Goal: Task Accomplishment & Management: Complete application form

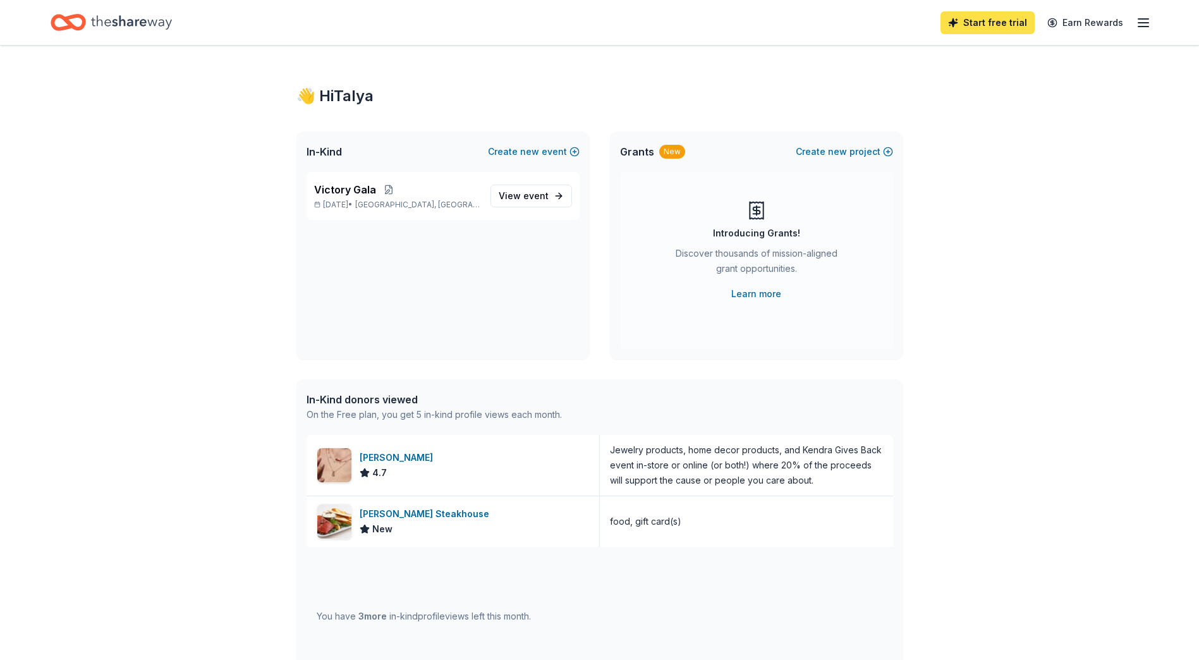
click at [1000, 26] on link "Start free trial" at bounding box center [987, 22] width 94 height 23
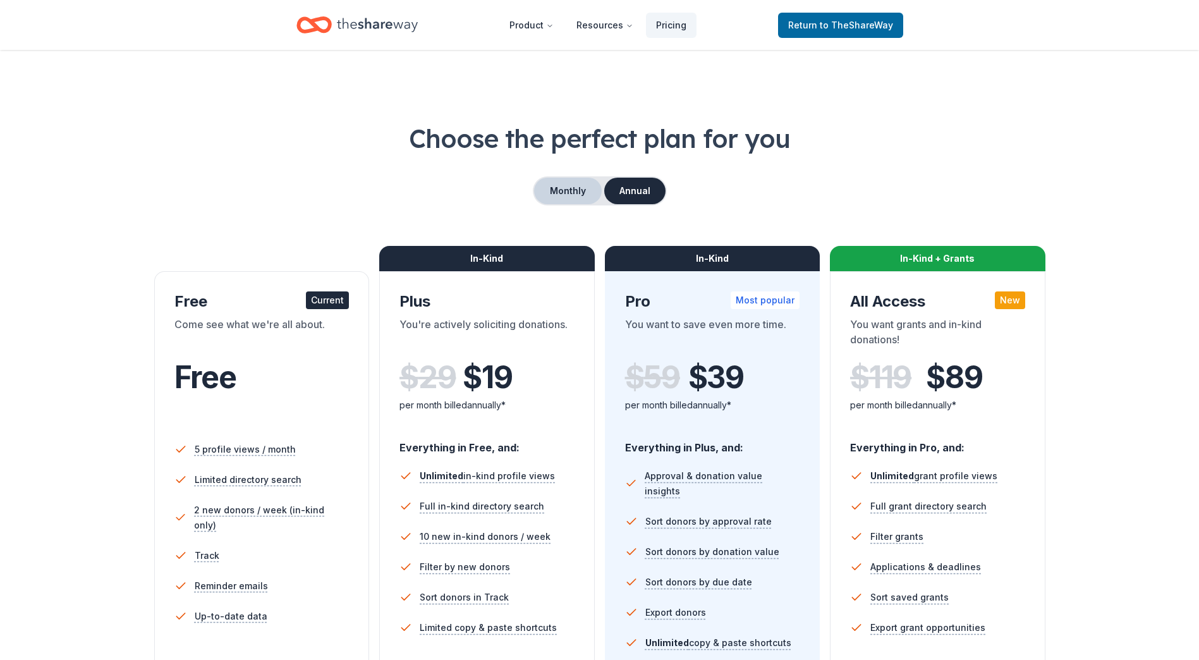
click at [569, 192] on button "Monthly" at bounding box center [568, 191] width 68 height 27
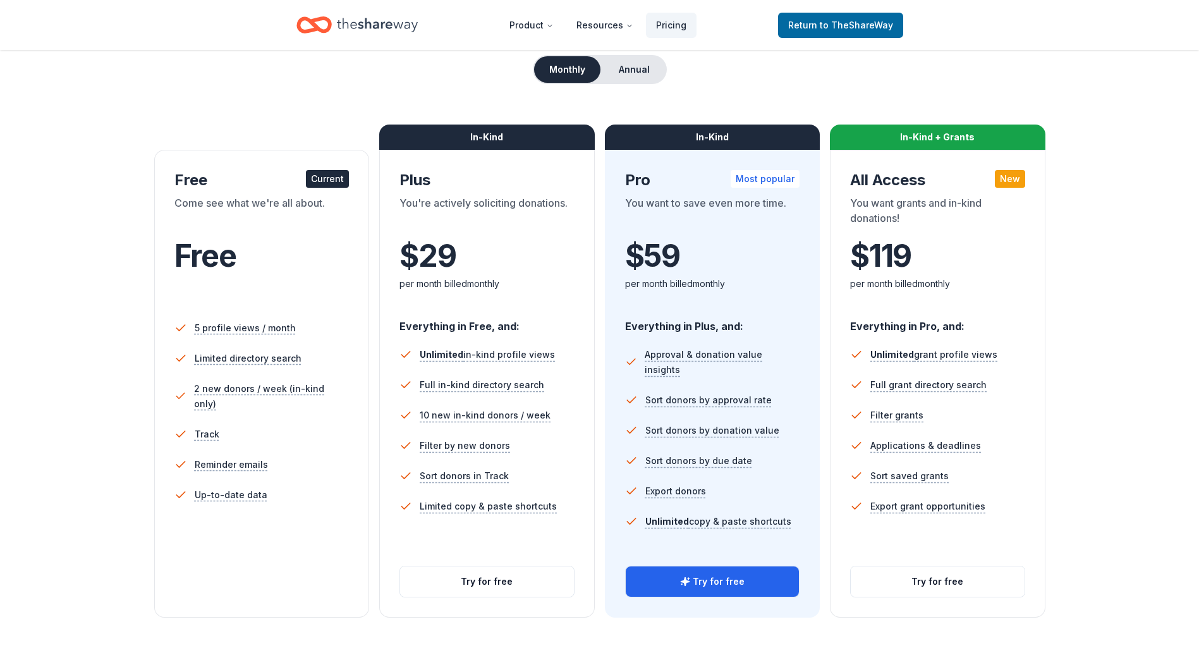
scroll to position [126, 0]
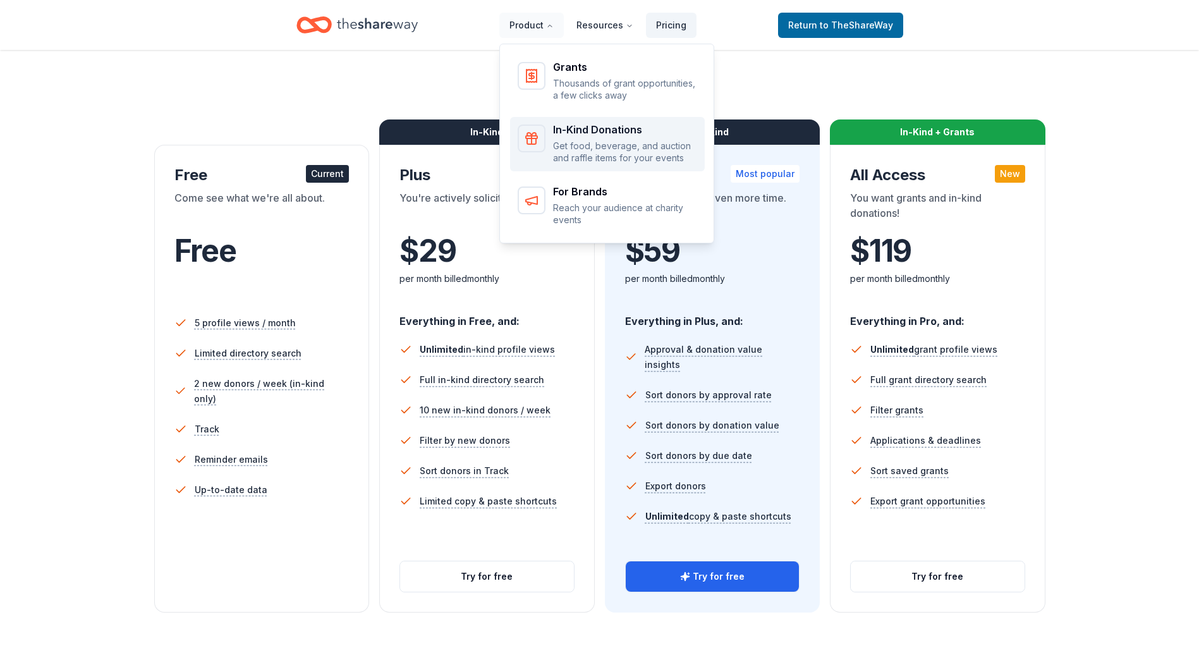
click at [602, 150] on p "Get food, beverage, and auction and raffle items for your events" at bounding box center [625, 152] width 144 height 25
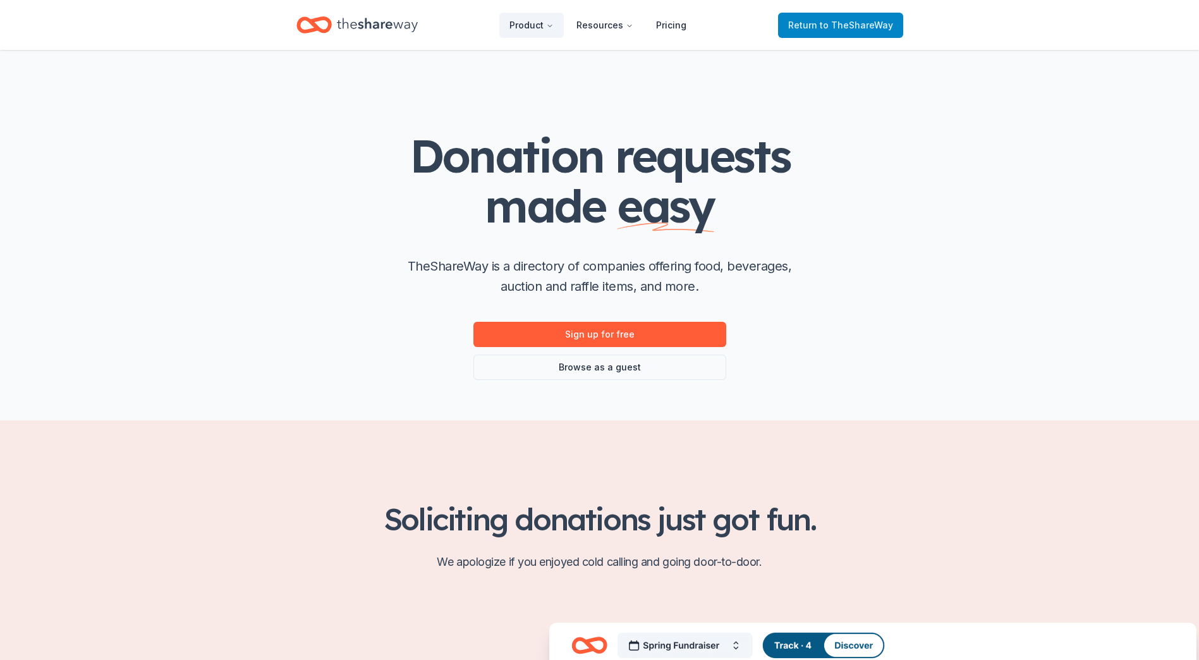
click at [849, 20] on span "to TheShareWay" at bounding box center [856, 25] width 73 height 11
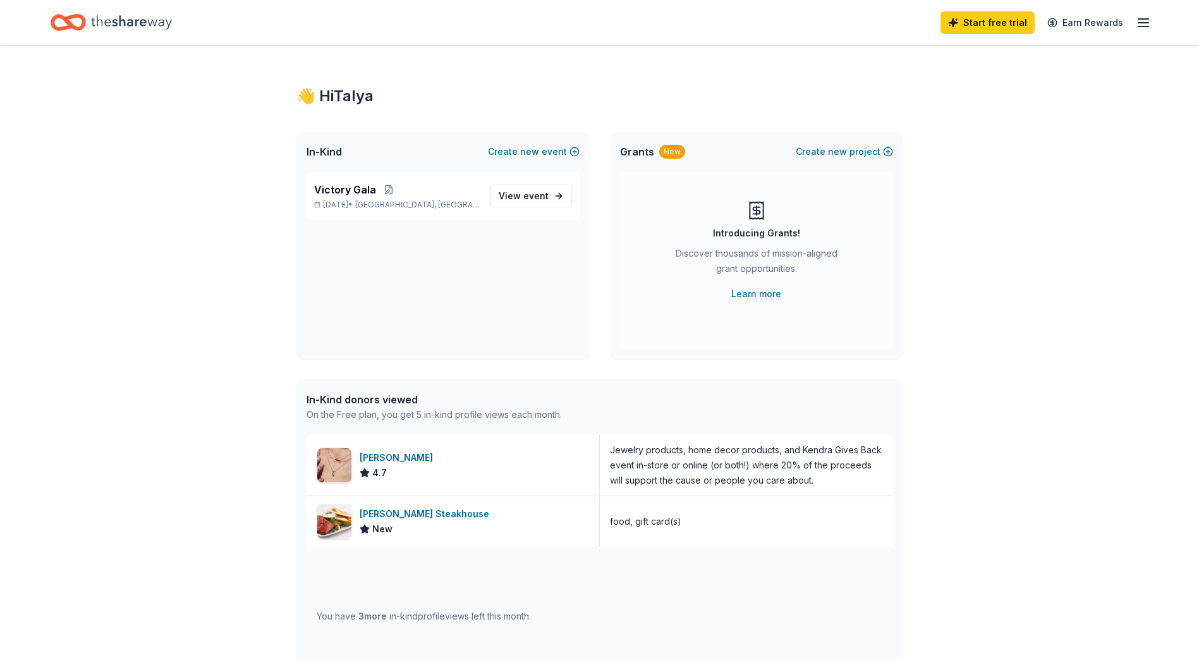
click at [1148, 23] on icon "button" at bounding box center [1142, 22] width 15 height 15
click at [988, 155] on span "Billing Free" at bounding box center [1003, 158] width 62 height 15
click at [517, 190] on span "View event" at bounding box center [524, 195] width 50 height 15
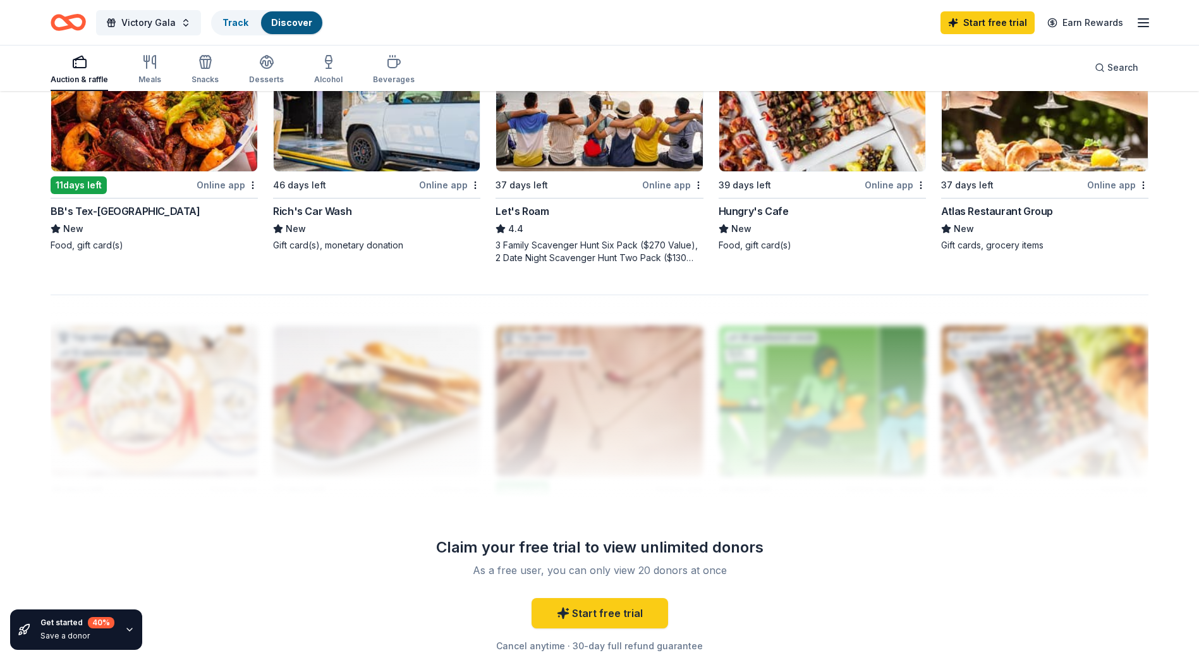
scroll to position [1074, 0]
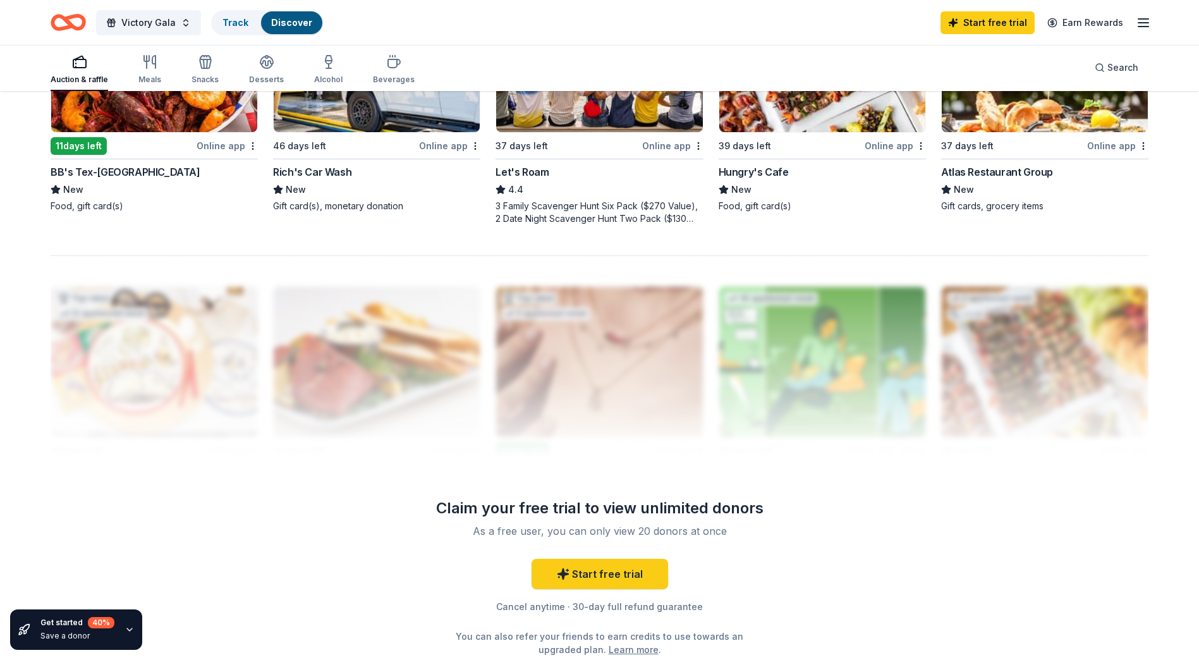
click at [569, 590] on div "Start free trial Cancel anytime · 30-day full refund guarantee You can also ref…" at bounding box center [600, 607] width 364 height 97
click at [591, 577] on link "Start free trial" at bounding box center [599, 574] width 136 height 30
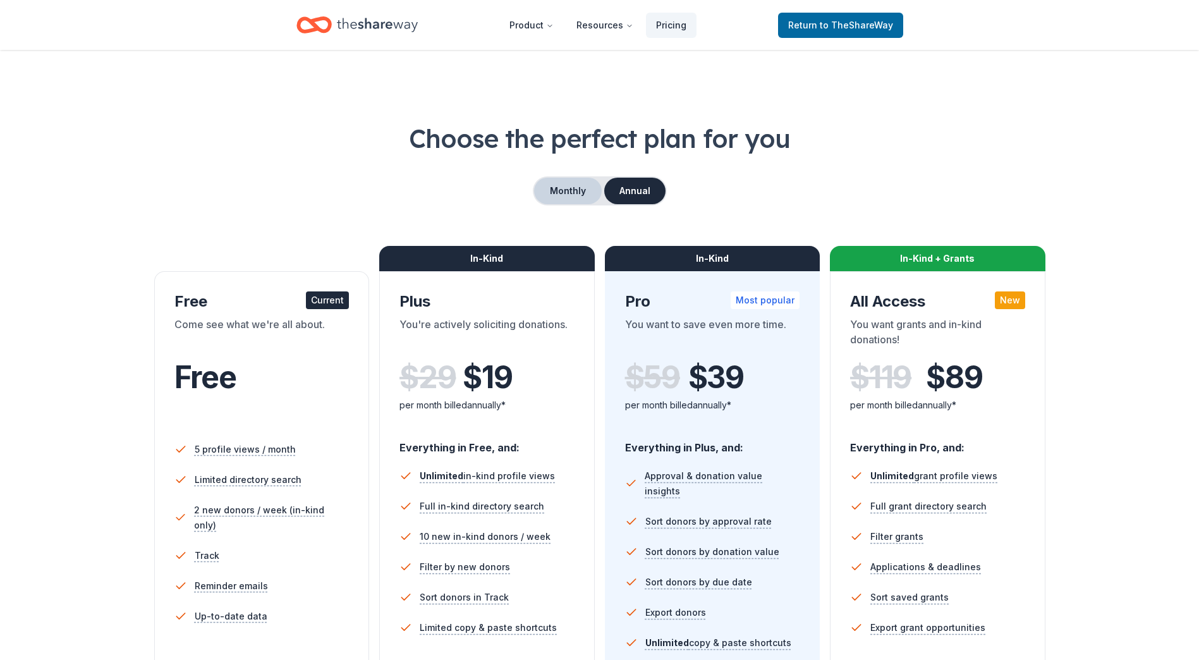
drag, startPoint x: 560, startPoint y: 193, endPoint x: 558, endPoint y: 200, distance: 6.6
click at [559, 195] on button "Monthly" at bounding box center [568, 191] width 68 height 27
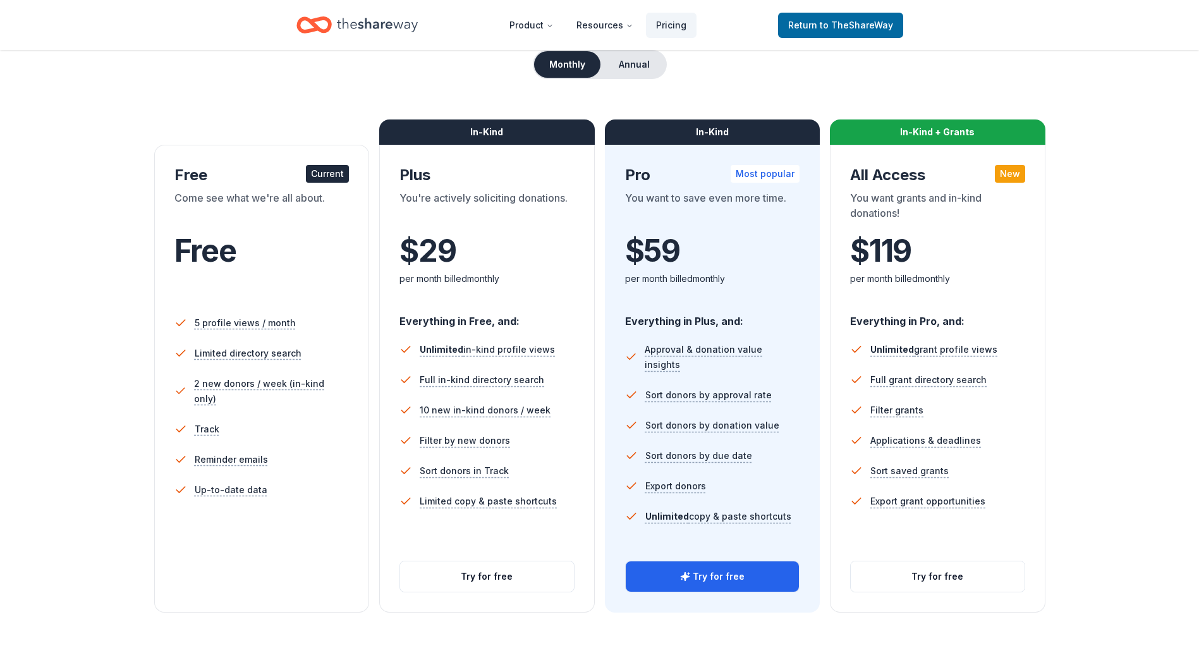
scroll to position [190, 0]
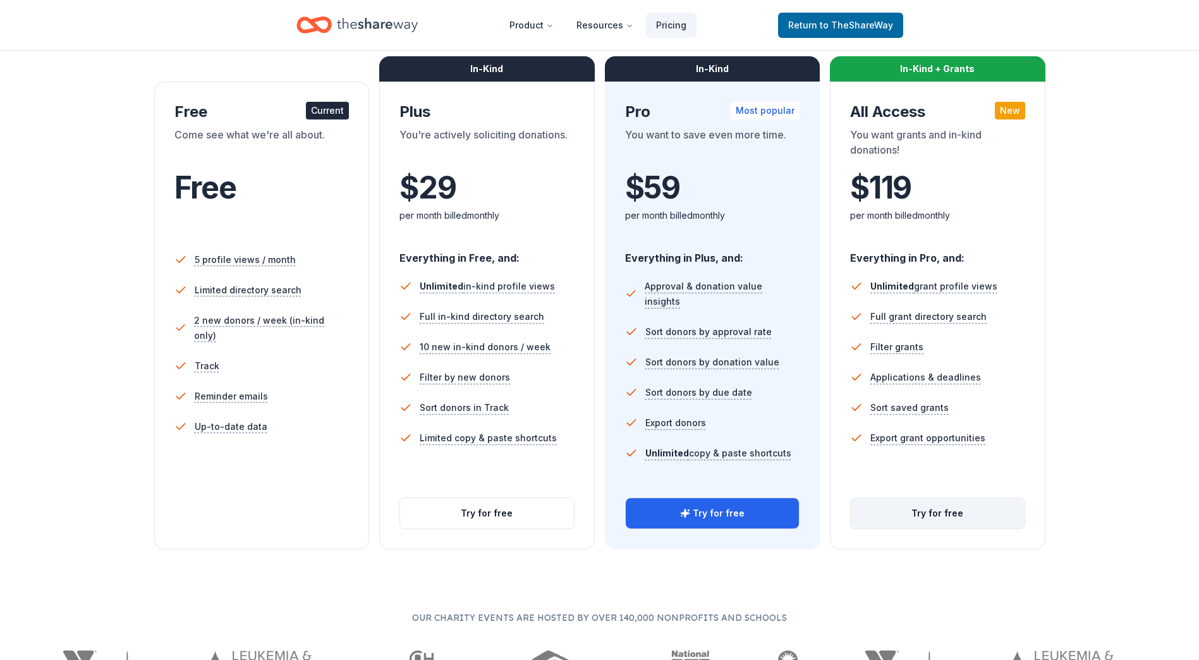
click at [946, 498] on button "Try for free" at bounding box center [937, 513] width 174 height 30
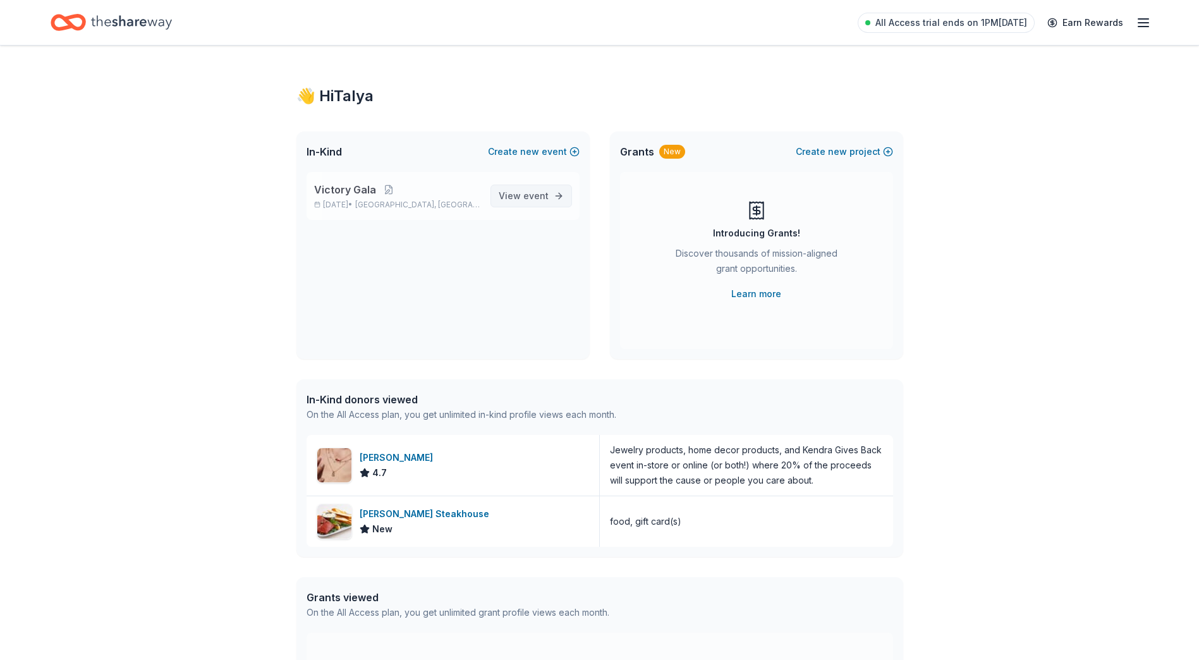
click at [525, 196] on span "event" at bounding box center [535, 195] width 25 height 11
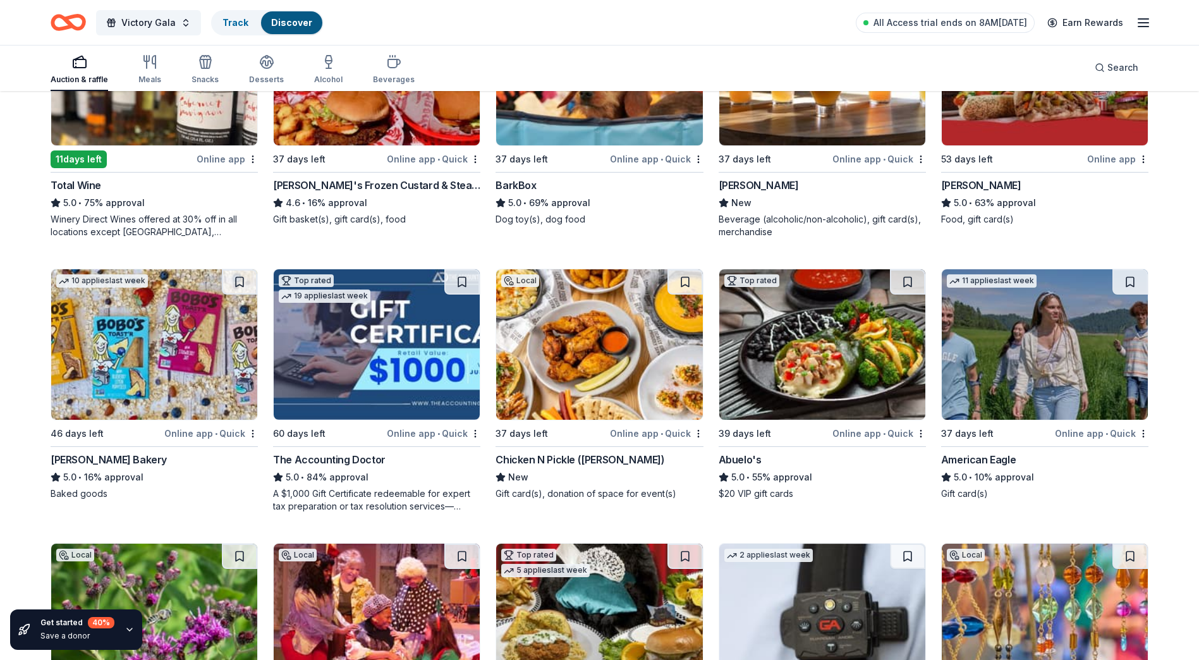
scroll to position [1562, 0]
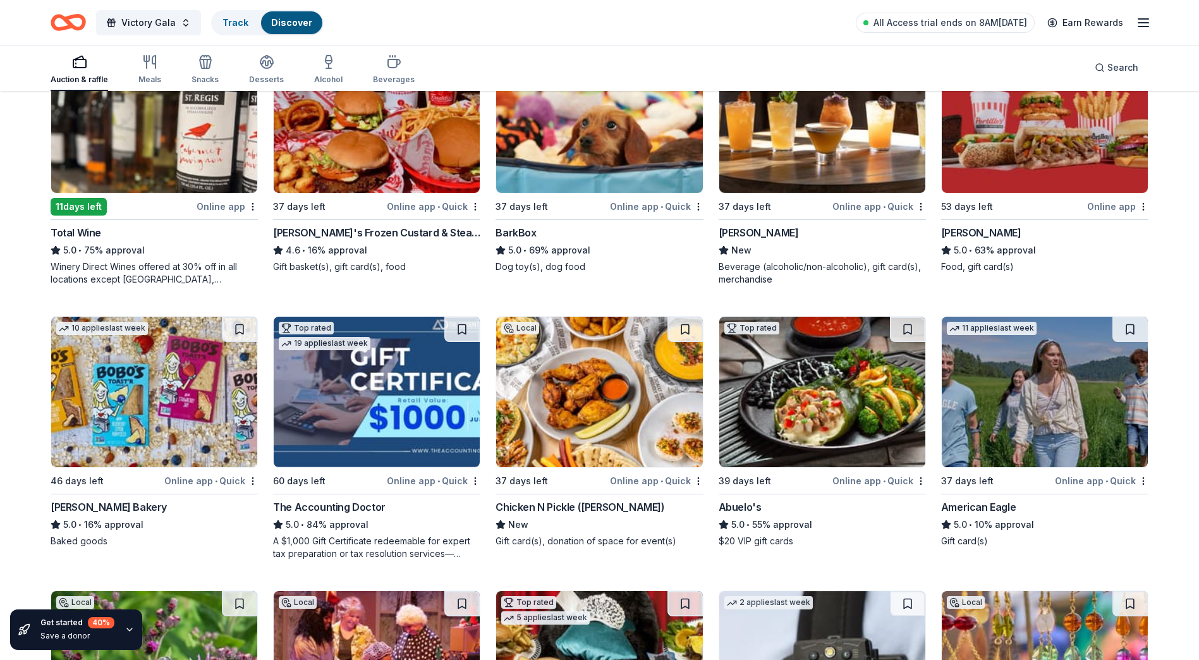
click at [114, 132] on img at bounding box center [154, 117] width 206 height 150
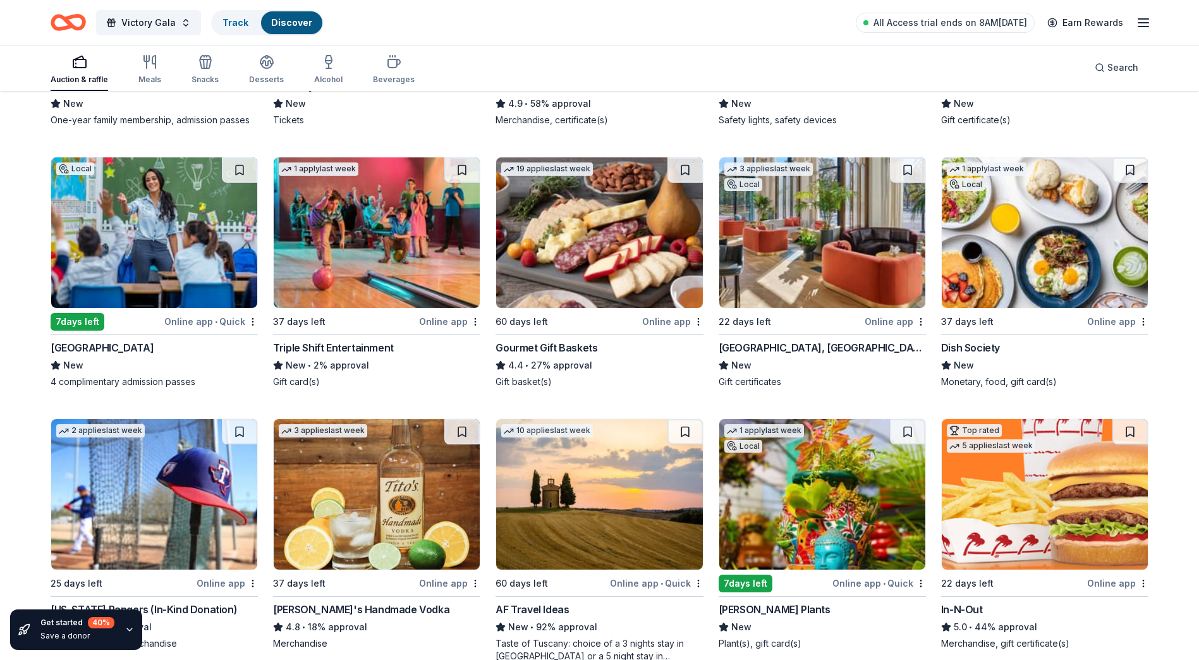
scroll to position [2320, 0]
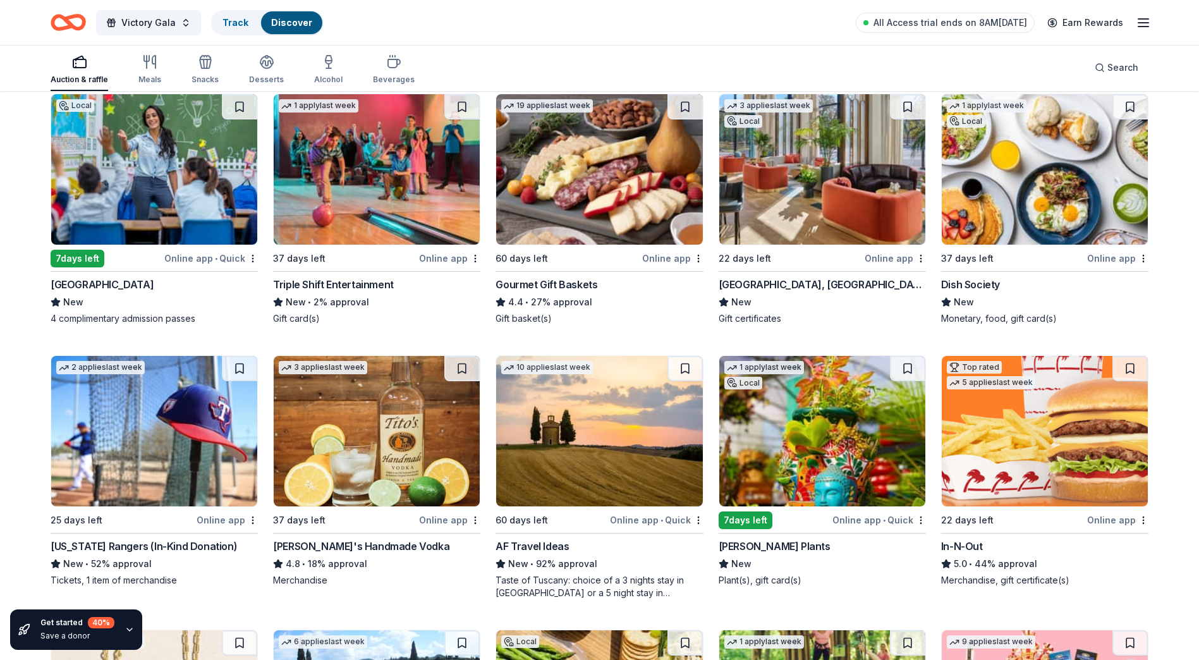
click at [799, 160] on img at bounding box center [822, 169] width 206 height 150
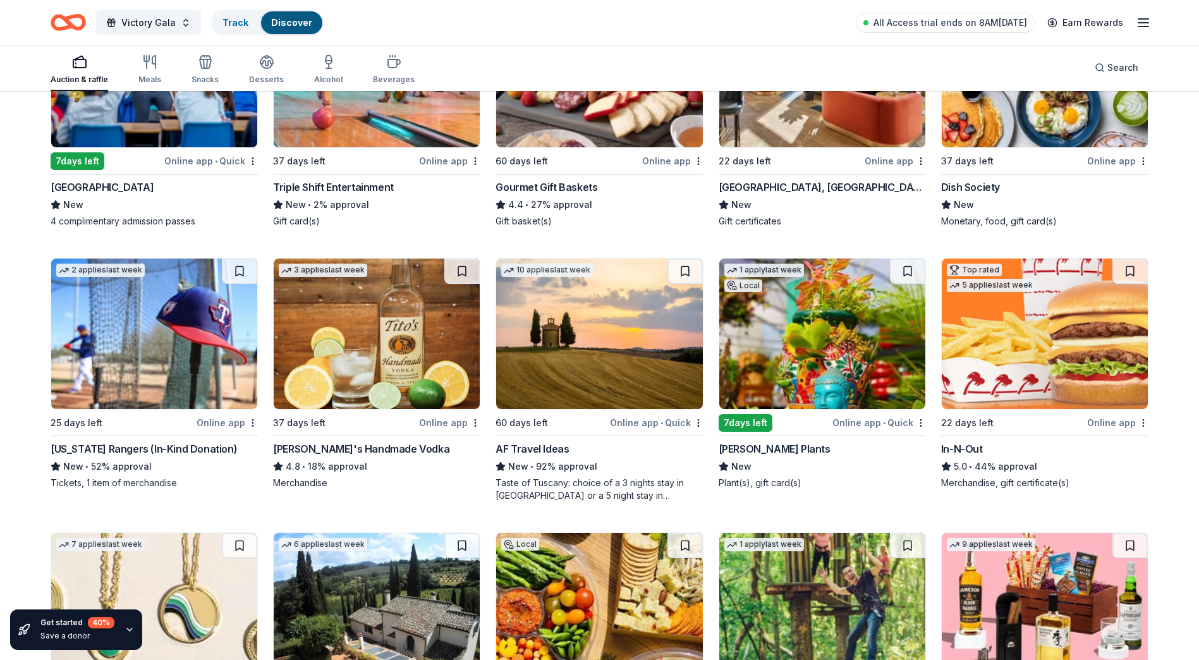
scroll to position [2573, 0]
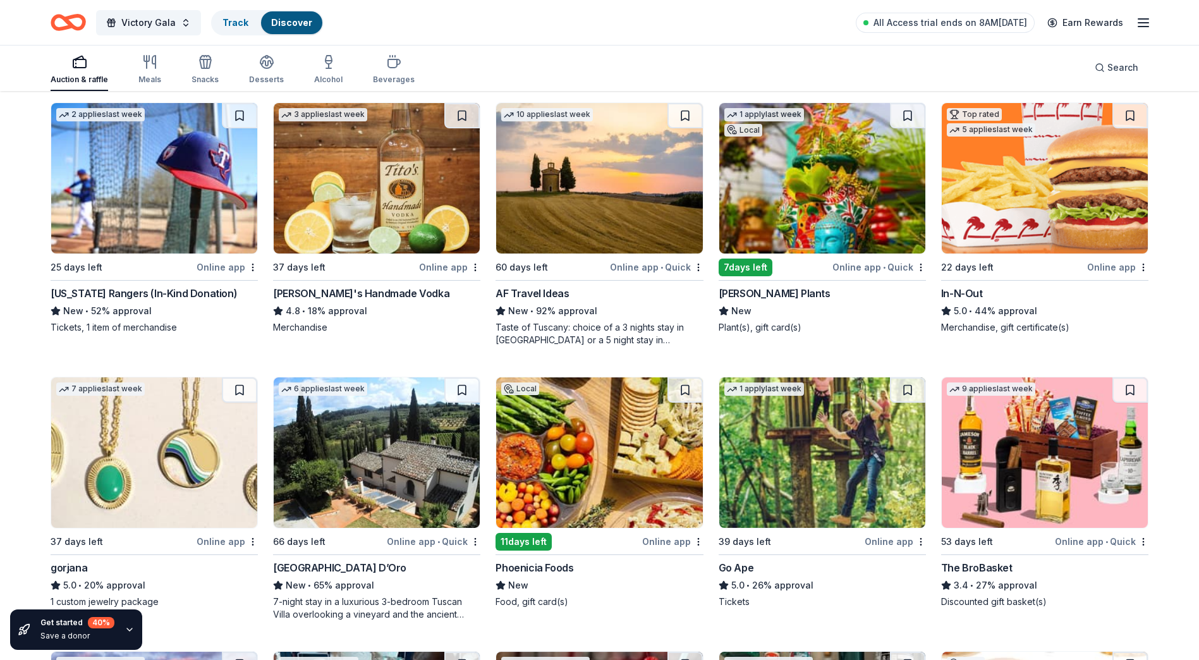
click at [606, 200] on img at bounding box center [599, 178] width 206 height 150
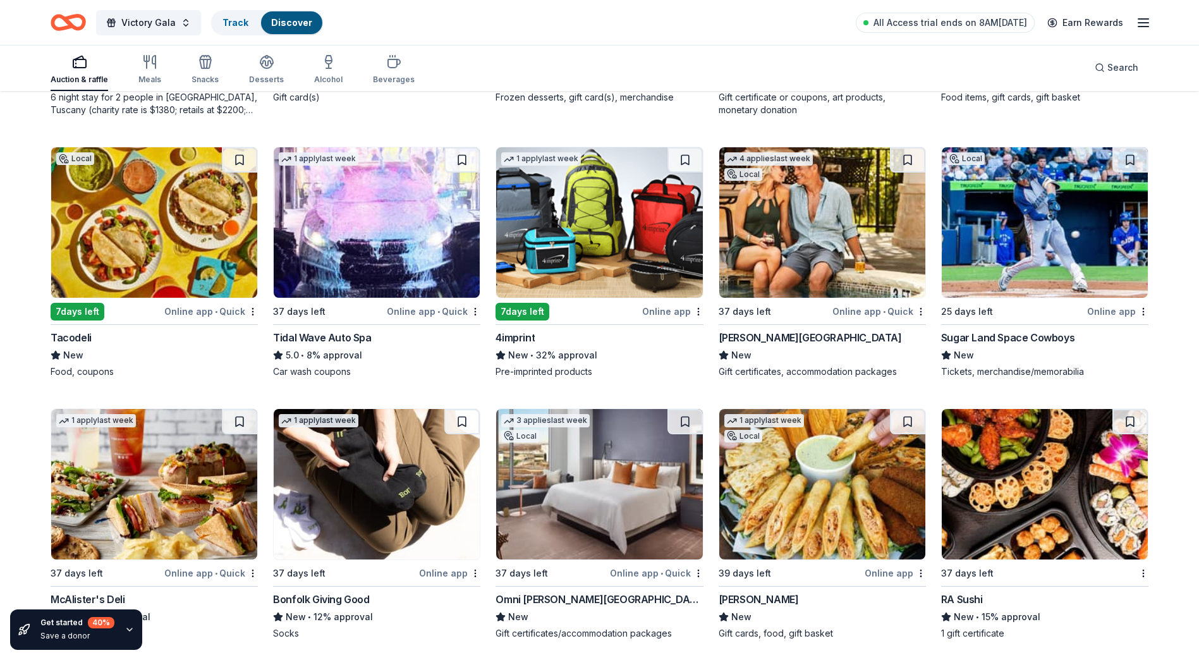
scroll to position [3414, 0]
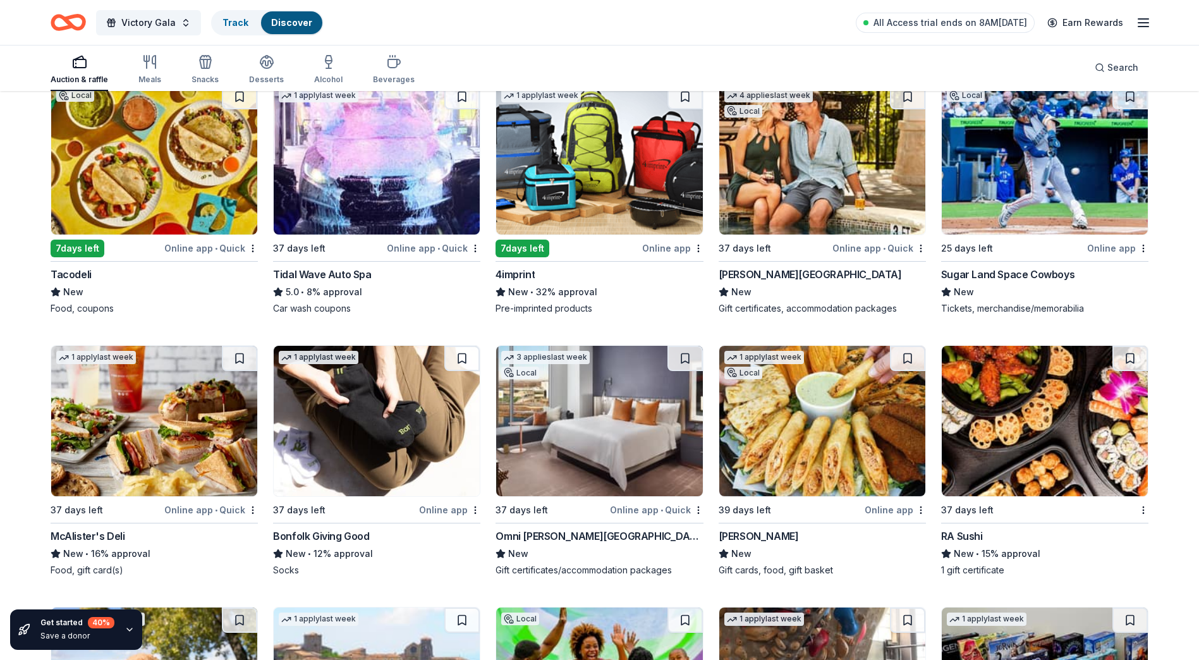
click at [649, 178] on img at bounding box center [599, 159] width 206 height 150
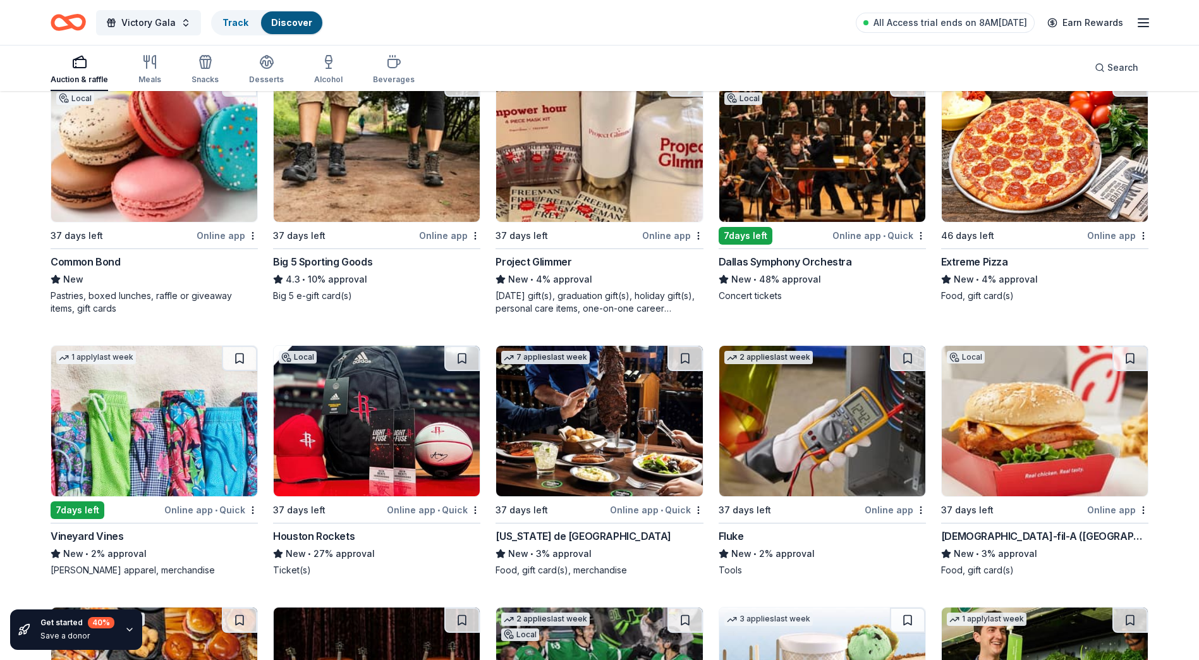
scroll to position [6705, 0]
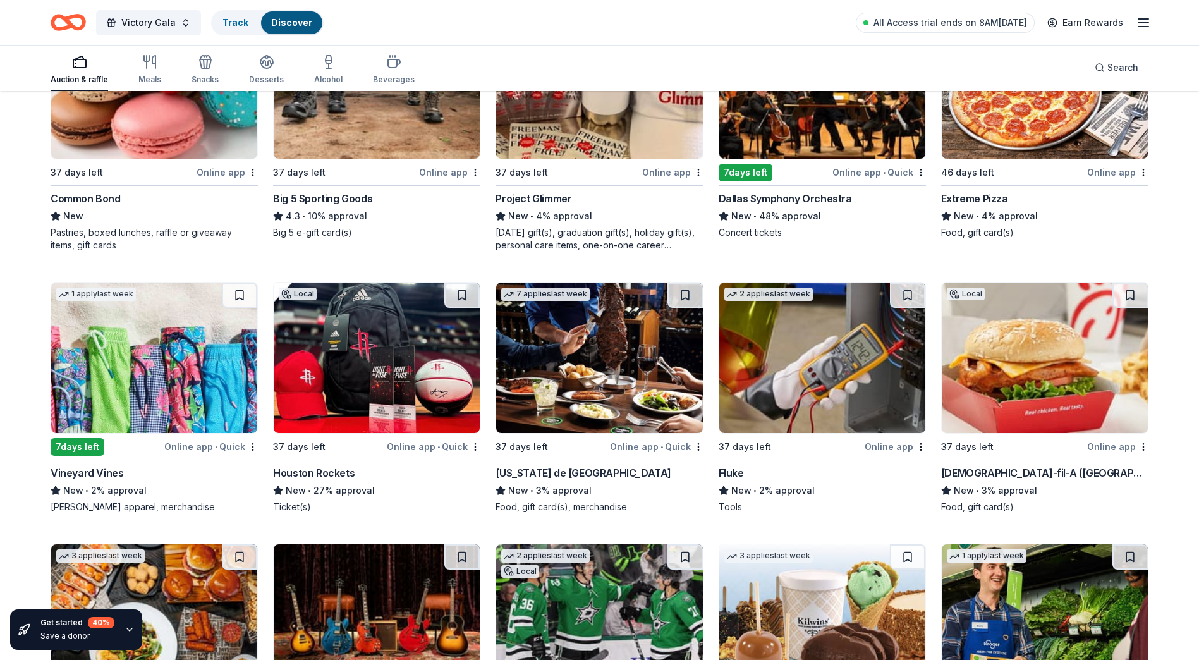
click at [435, 370] on img at bounding box center [377, 357] width 206 height 150
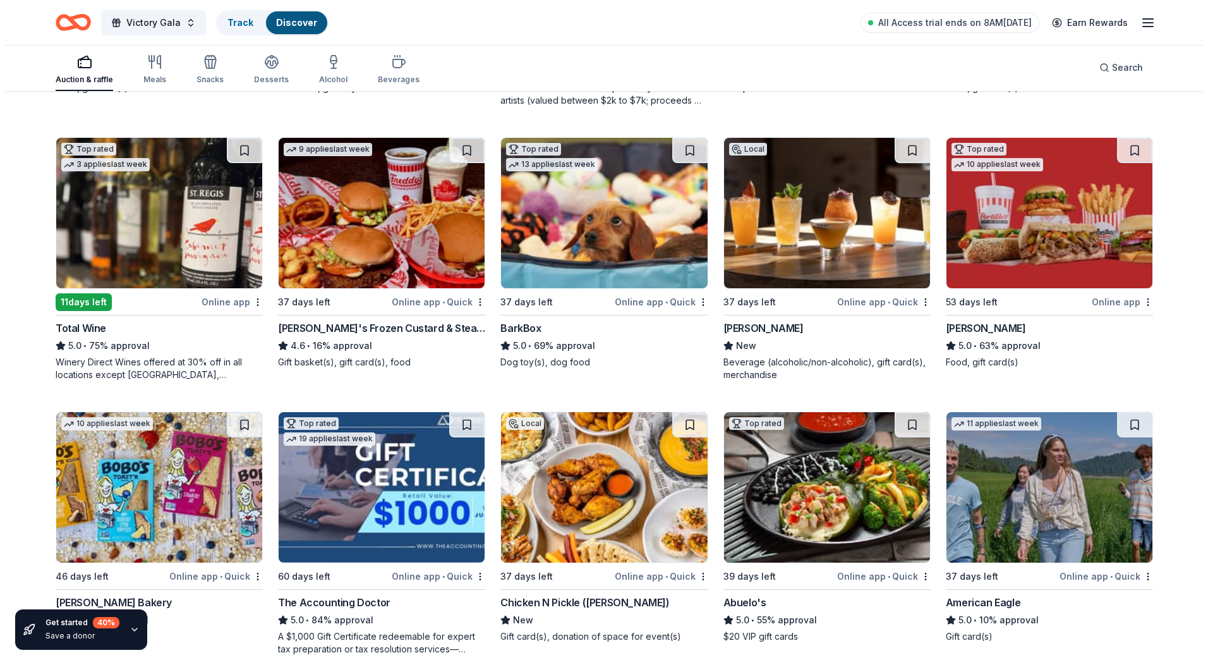
scroll to position [0, 0]
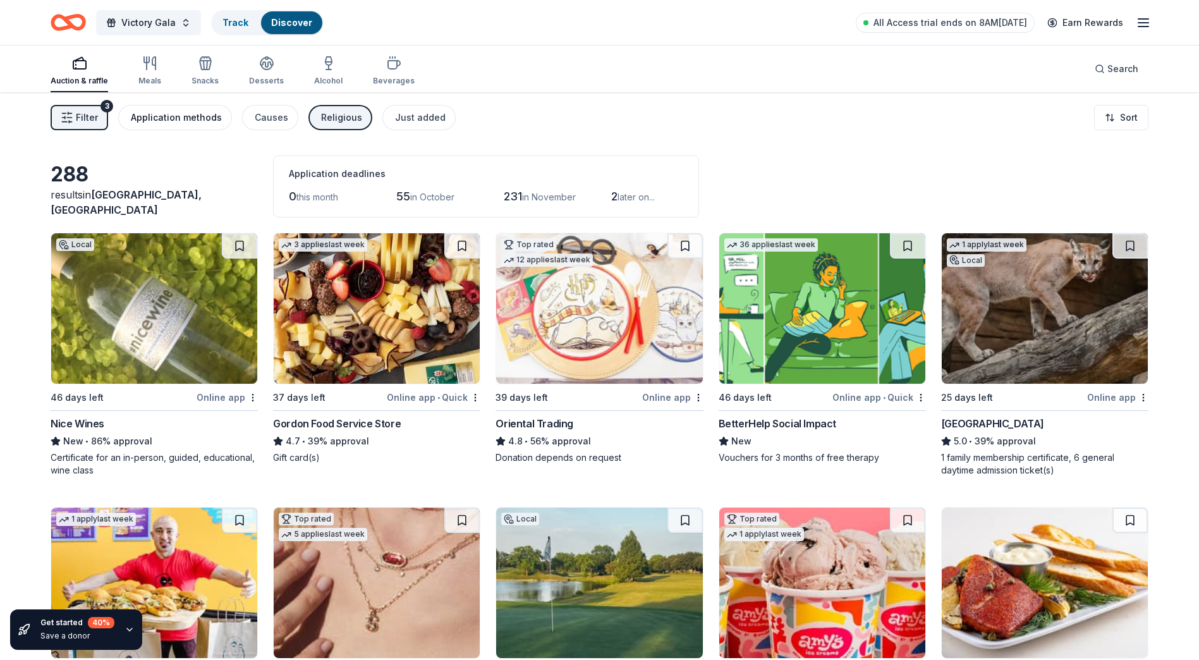
click at [191, 121] on div "Application methods" at bounding box center [176, 117] width 91 height 15
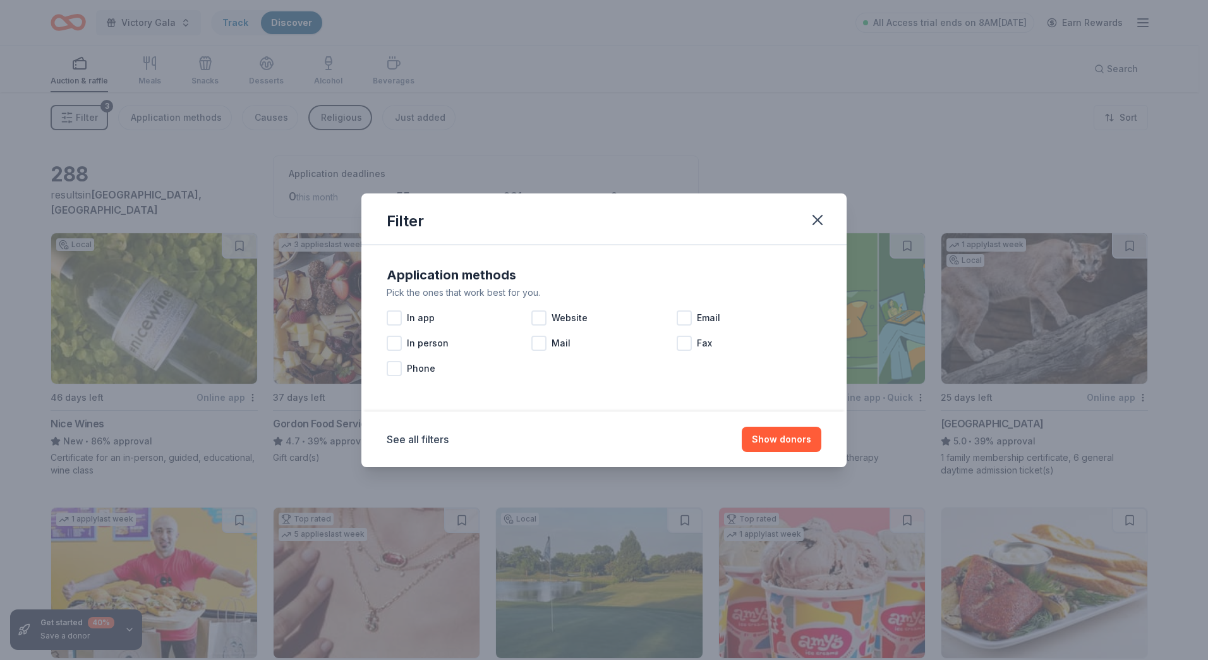
drag, startPoint x: 819, startPoint y: 218, endPoint x: 742, endPoint y: 231, distance: 77.6
click at [819, 219] on icon "button" at bounding box center [817, 219] width 9 height 9
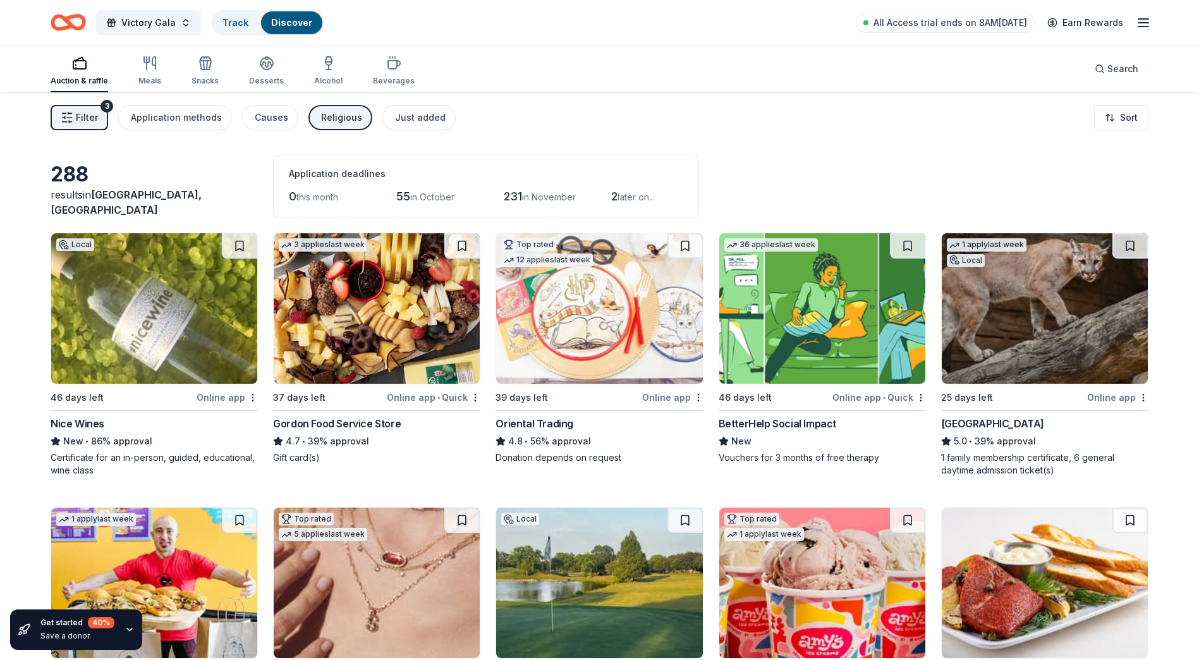
click at [67, 116] on icon "button" at bounding box center [67, 117] width 13 height 13
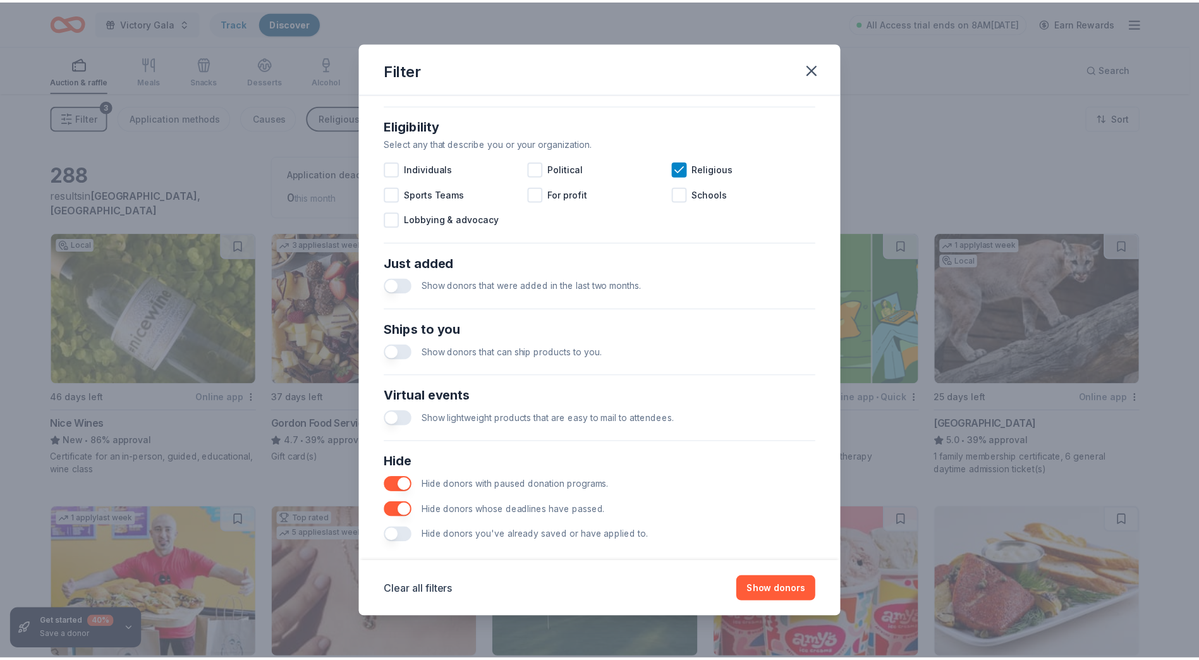
scroll to position [364, 0]
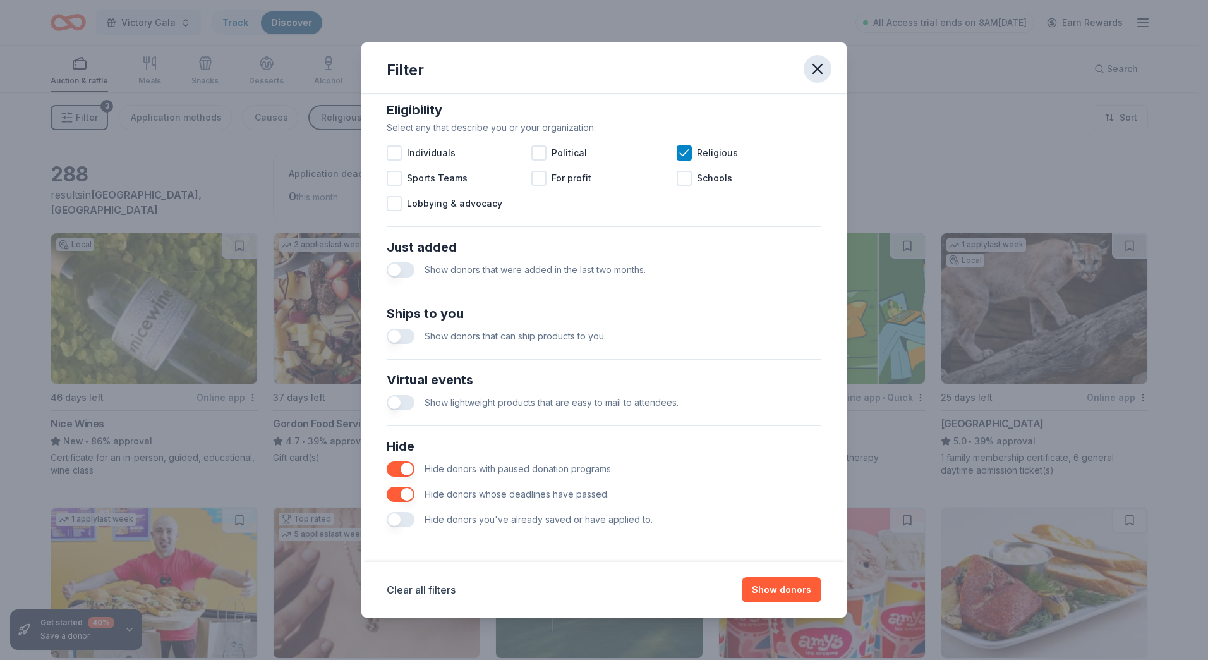
click at [820, 66] on icon "button" at bounding box center [817, 68] width 9 height 9
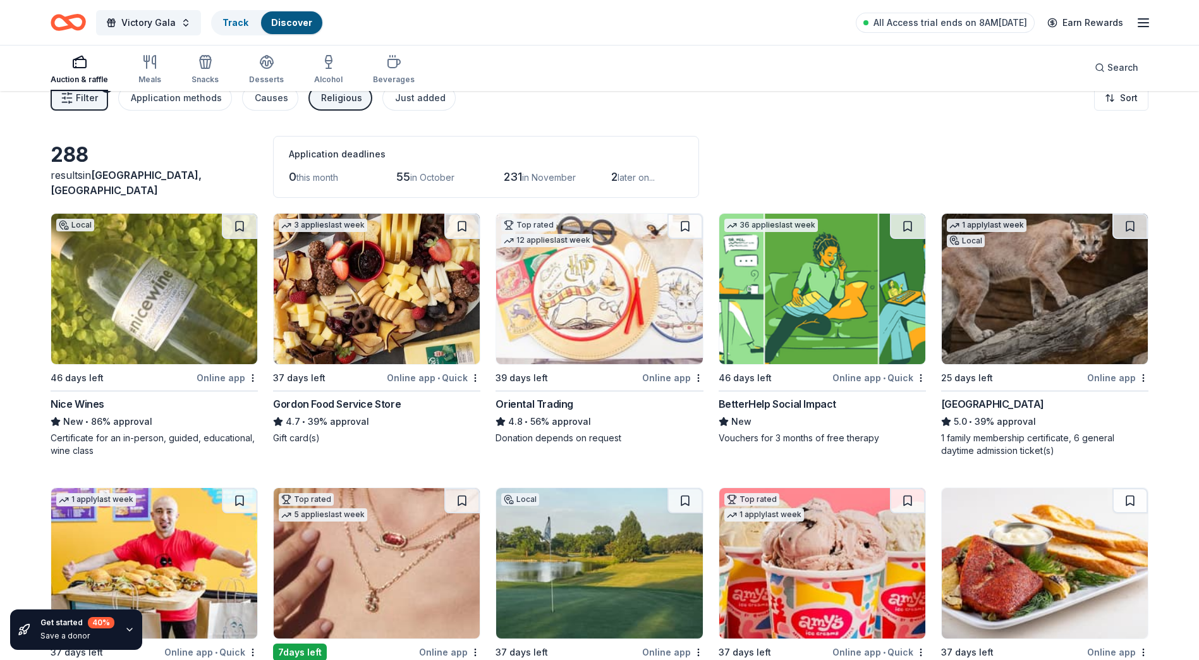
scroll to position [0, 0]
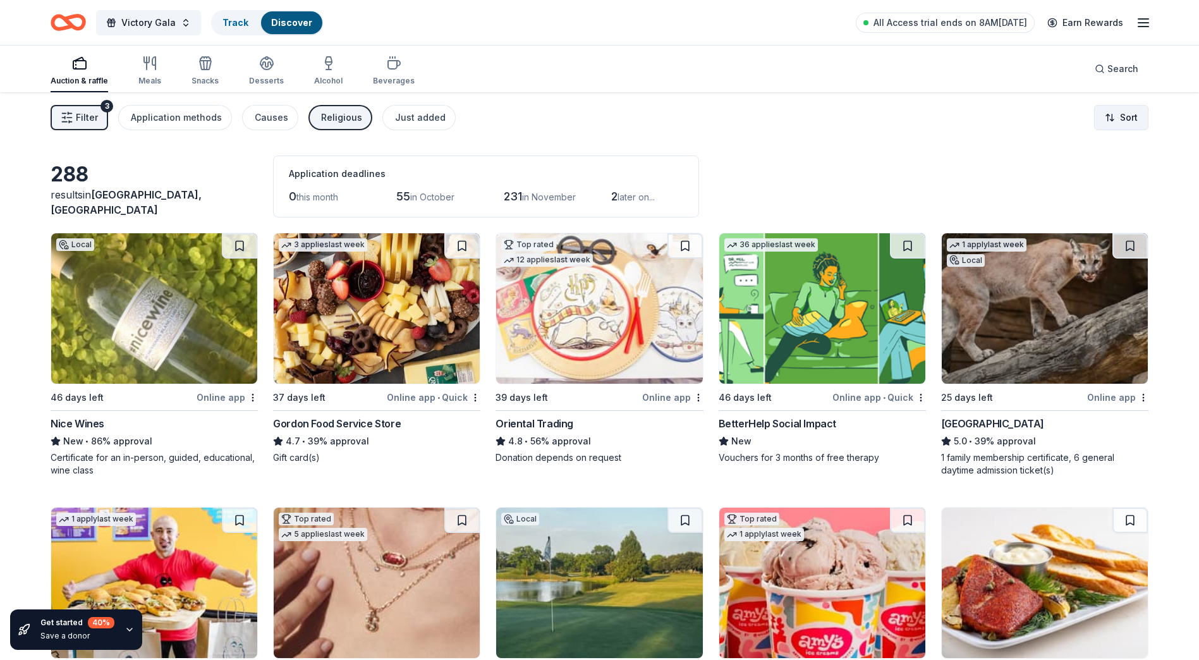
click at [1129, 116] on html "Victory Gala Track Discover All Access trial ends on 8AM, 10/7 Earn Rewards Auc…" at bounding box center [599, 330] width 1199 height 660
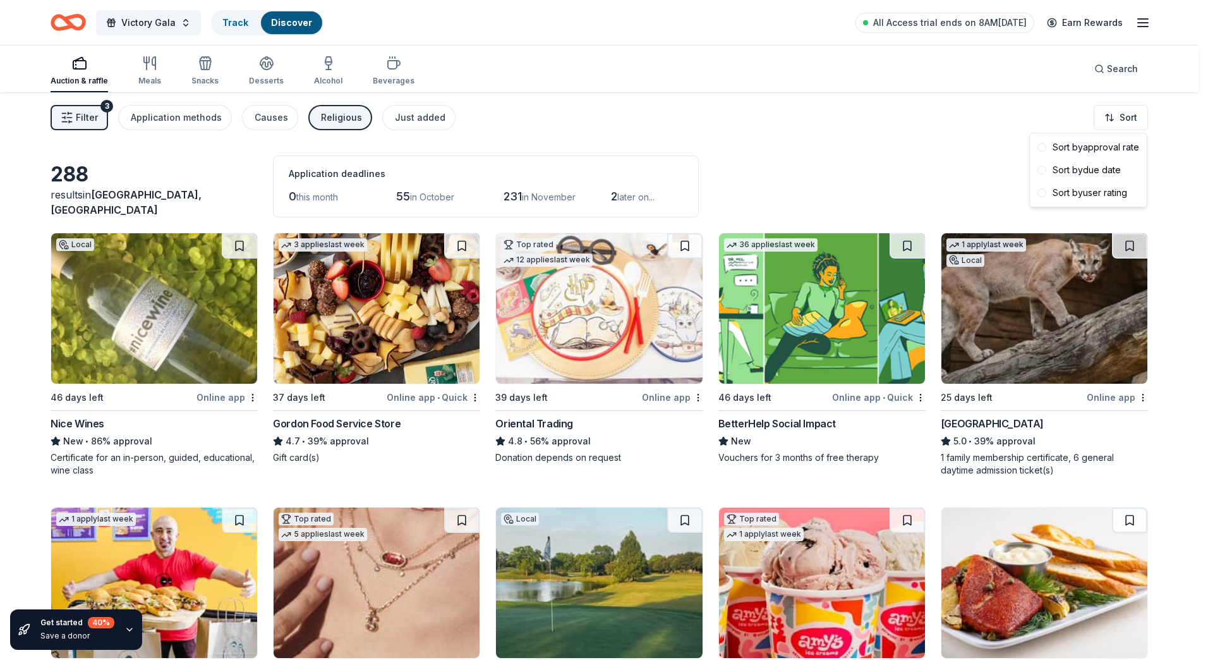
click at [146, 167] on html "Victory Gala Track Discover All Access trial ends on 8AM, 10/7 Earn Rewards Auc…" at bounding box center [604, 330] width 1208 height 660
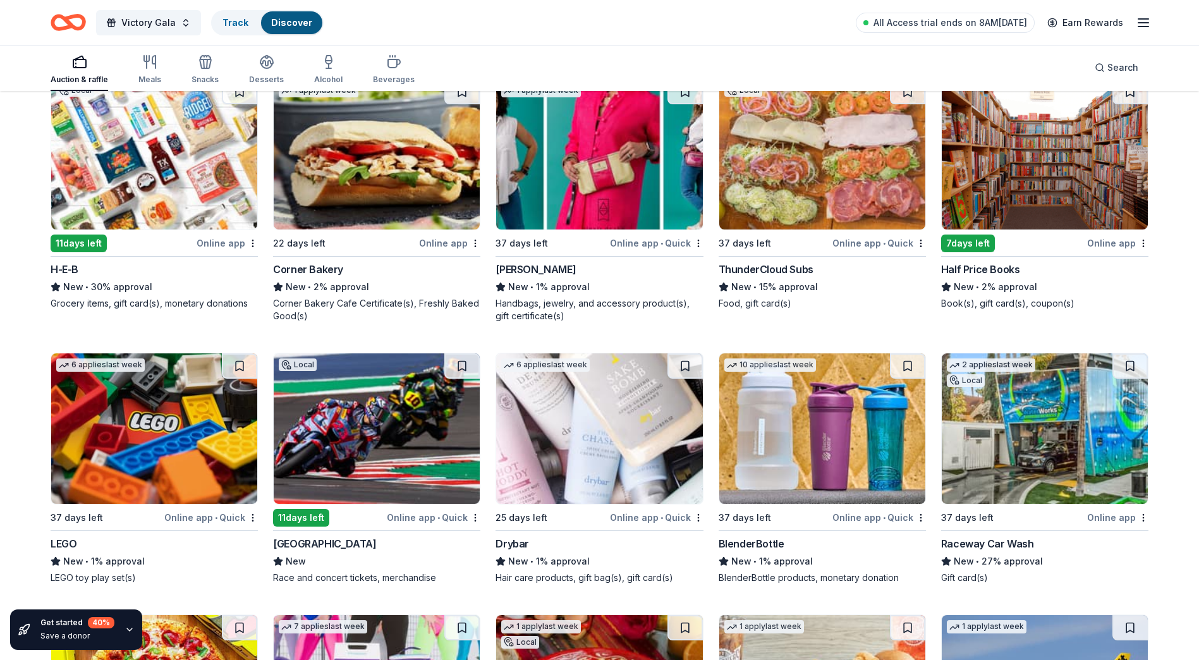
scroll to position [12250, 0]
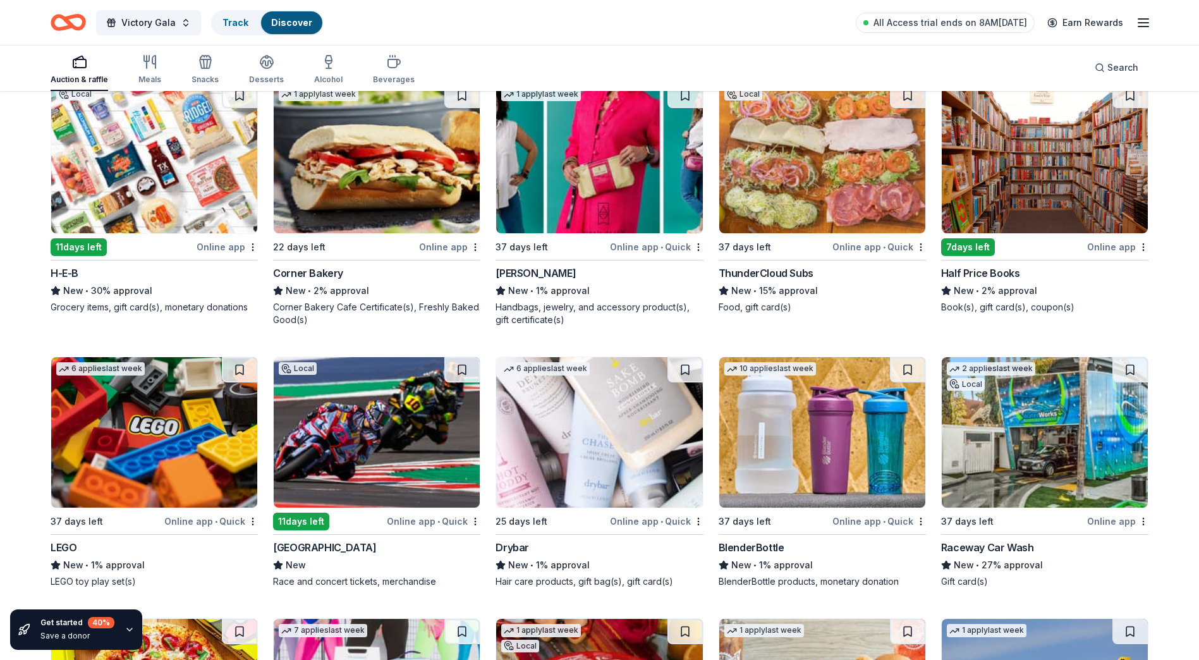
click at [171, 186] on img at bounding box center [154, 158] width 206 height 150
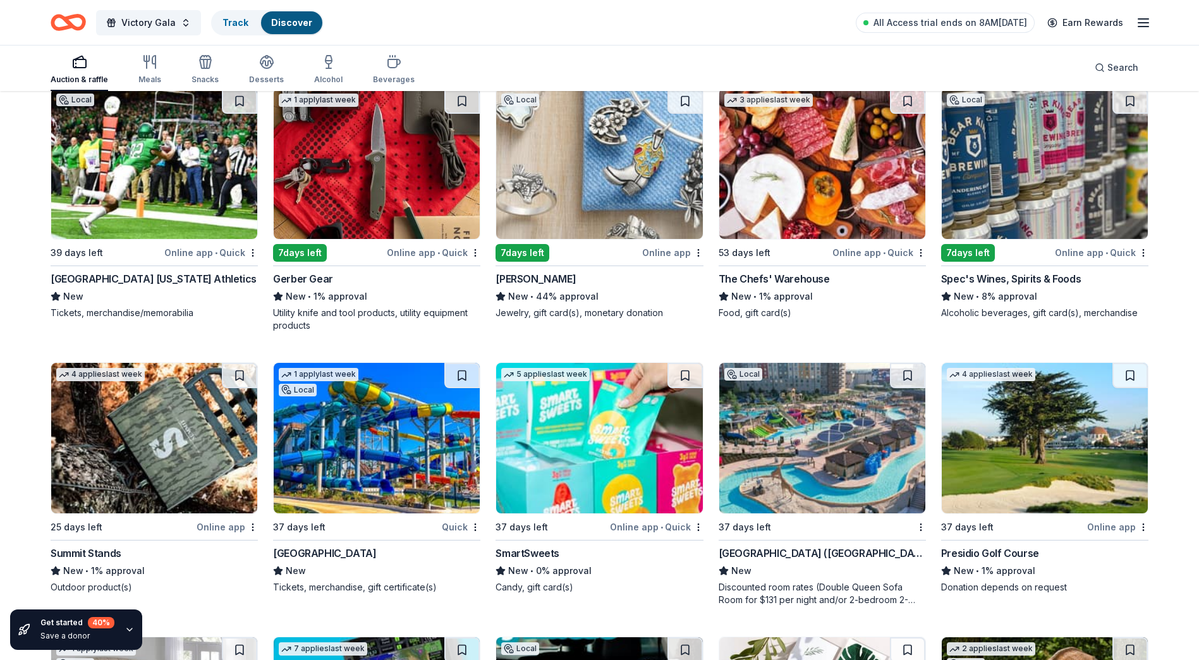
scroll to position [13388, 0]
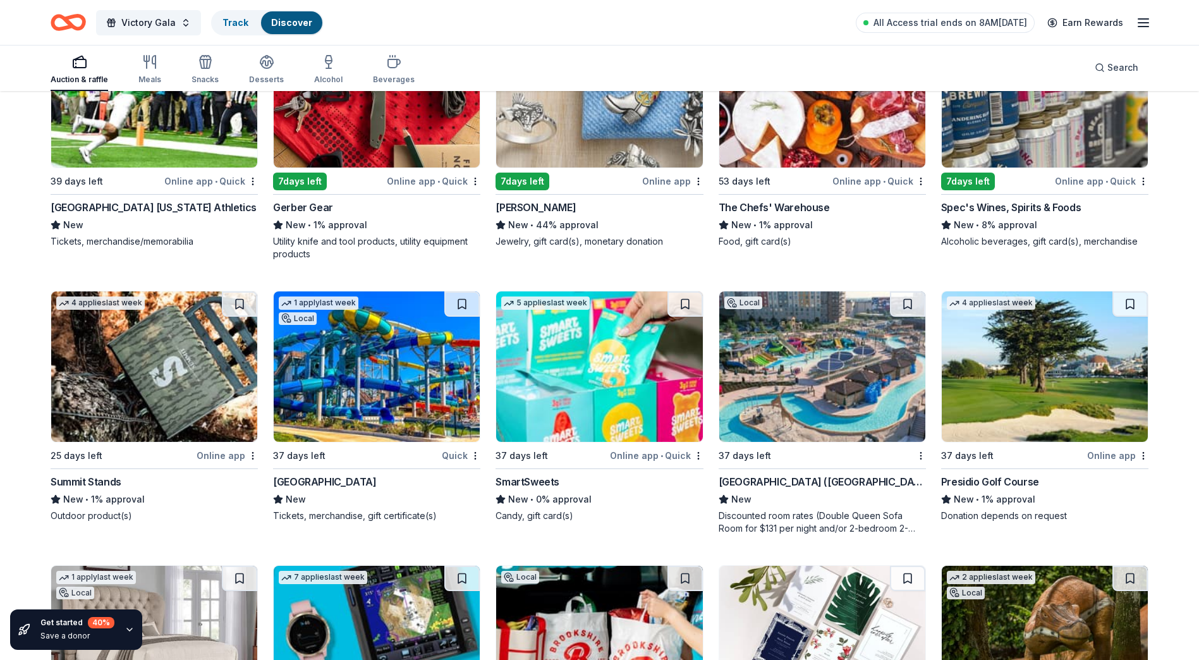
click at [1001, 146] on img at bounding box center [1044, 92] width 206 height 150
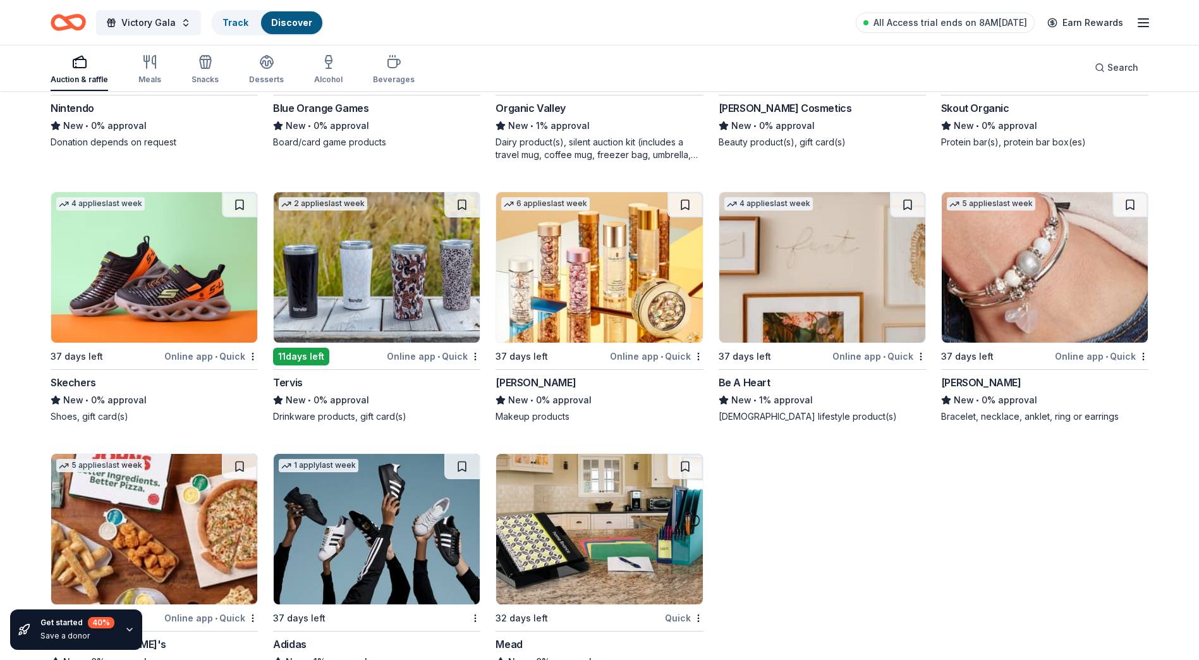
scroll to position [15094, 0]
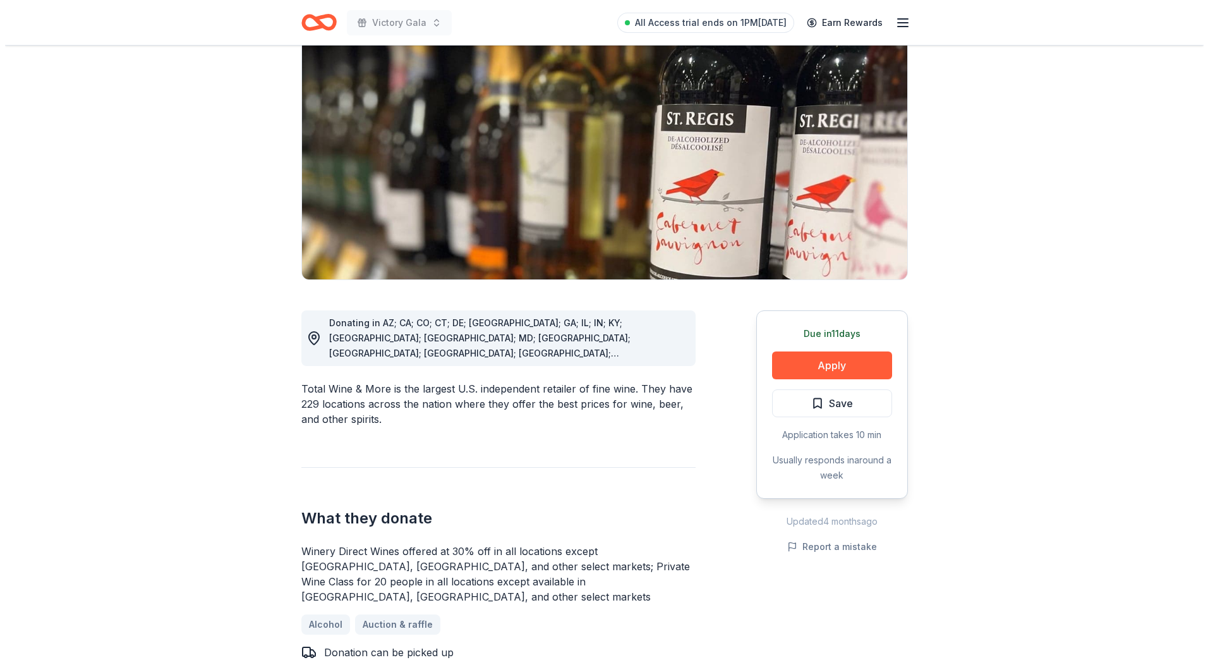
scroll to position [126, 0]
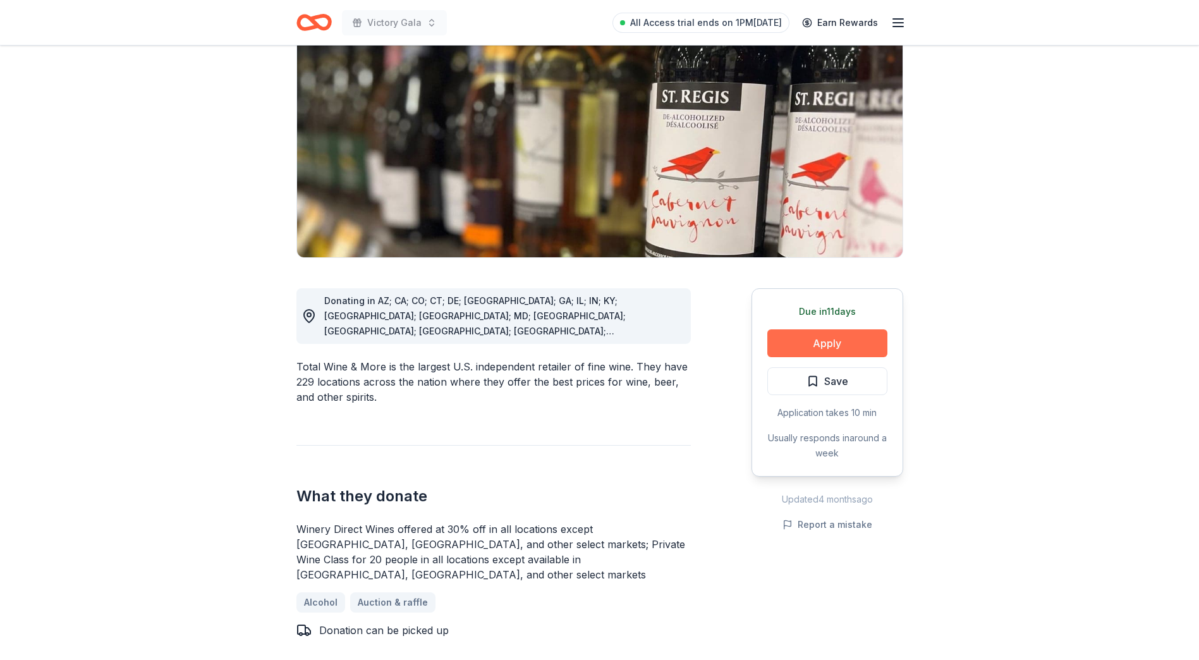
click at [807, 346] on button "Apply" at bounding box center [827, 343] width 120 height 28
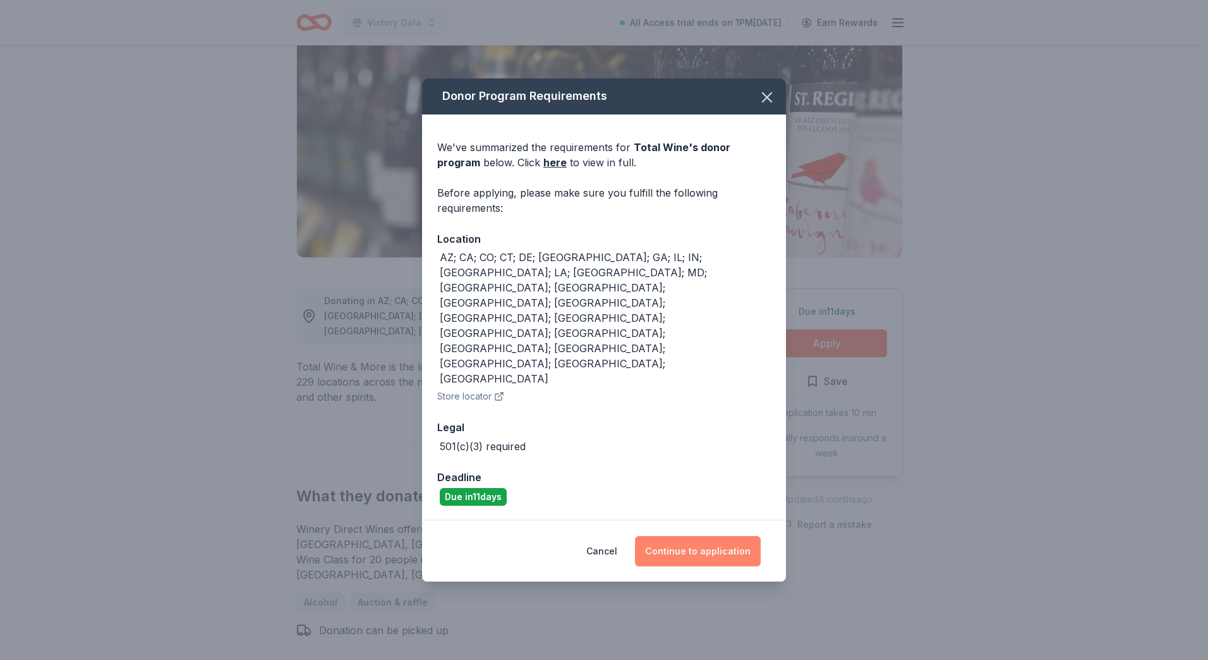
click at [703, 536] on button "Continue to application" at bounding box center [698, 551] width 126 height 30
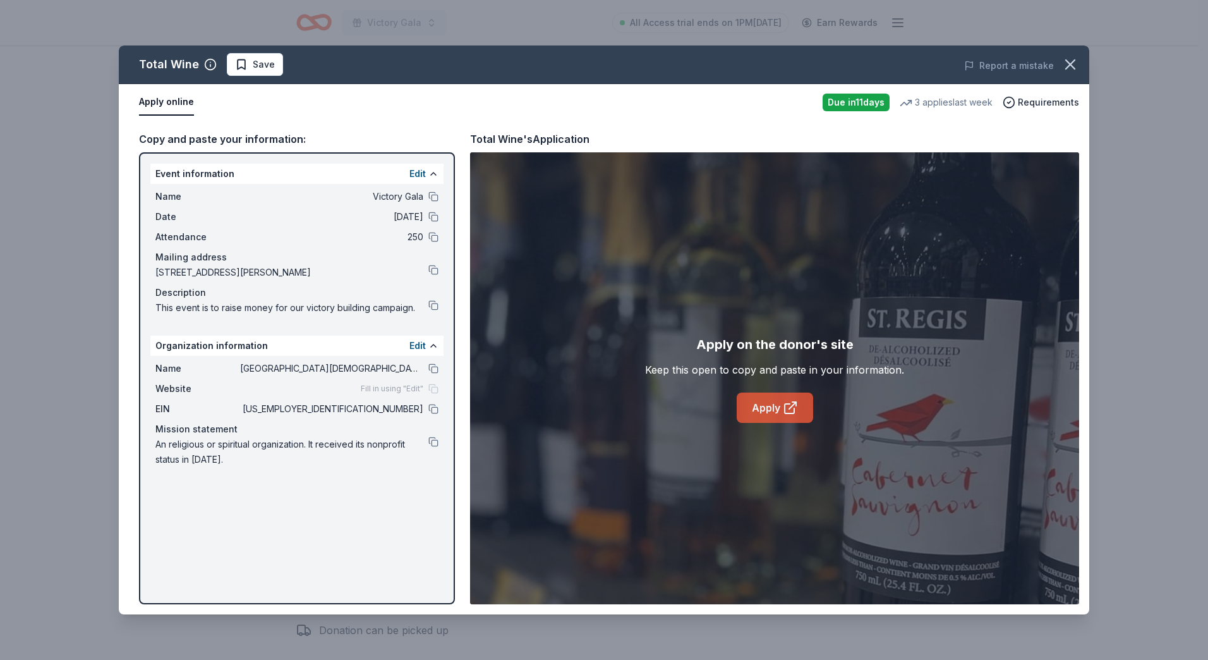
click at [761, 405] on link "Apply" at bounding box center [775, 407] width 76 height 30
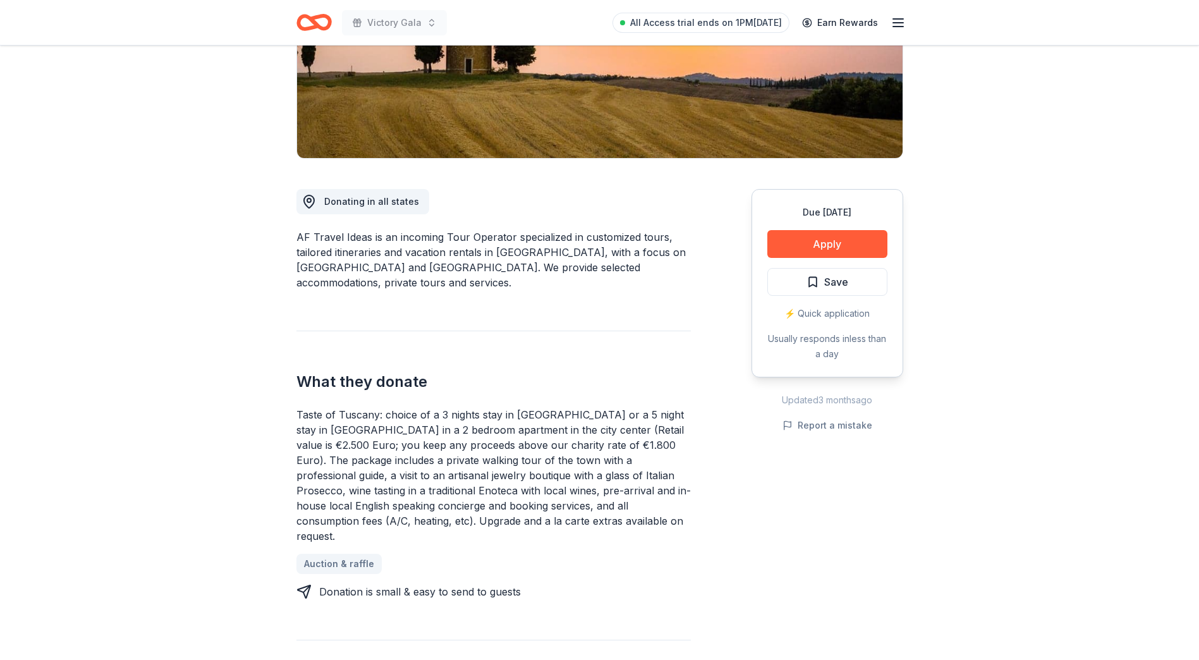
scroll to position [253, 0]
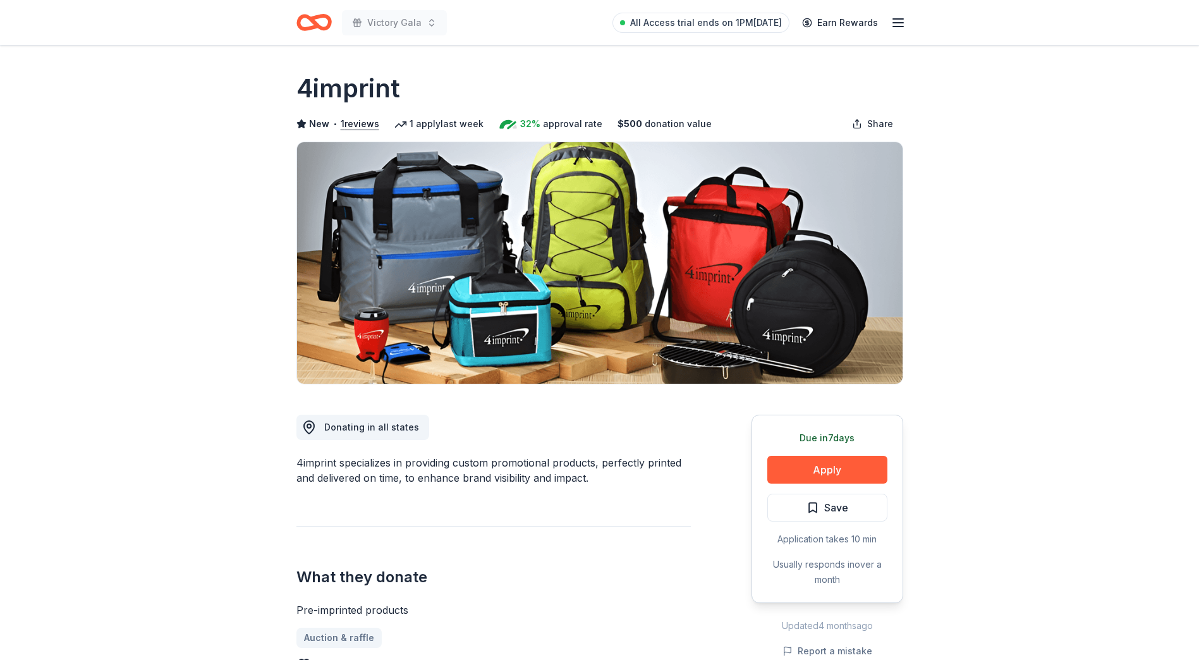
scroll to position [63, 0]
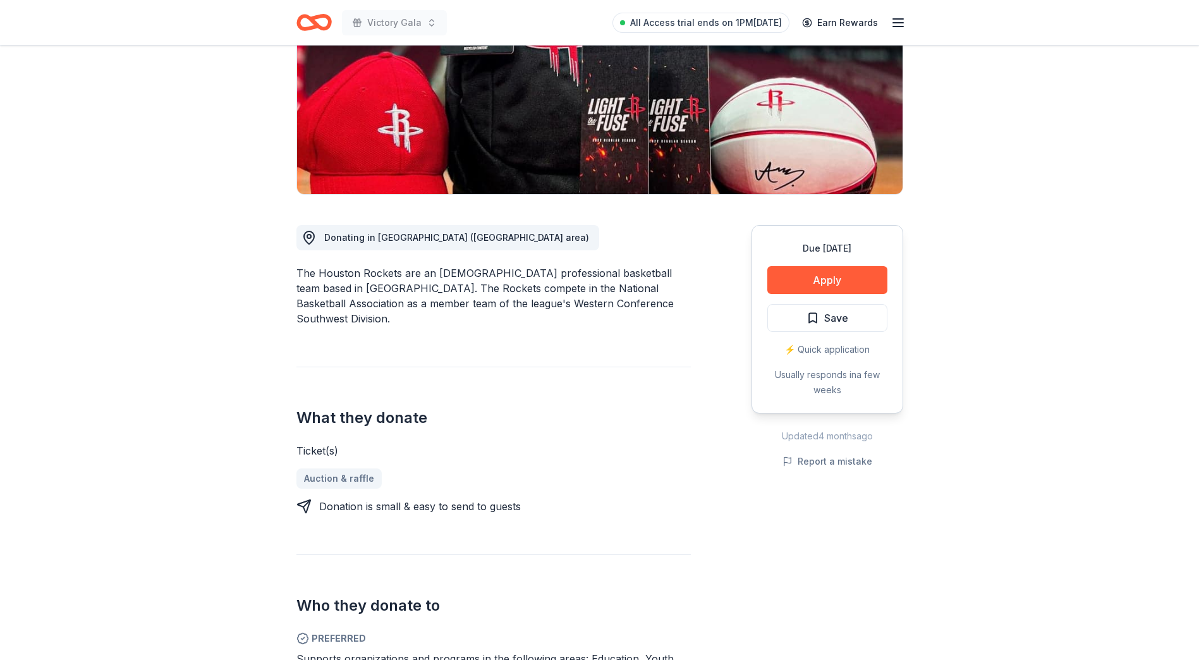
scroll to position [253, 0]
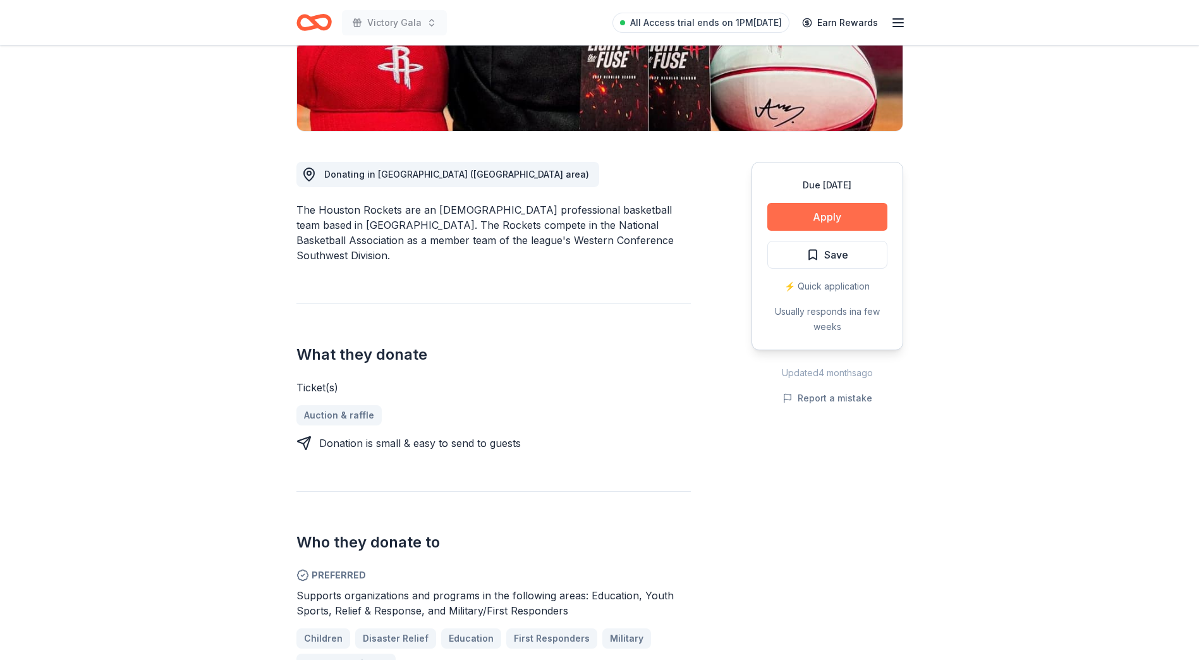
click at [820, 214] on button "Apply" at bounding box center [827, 217] width 120 height 28
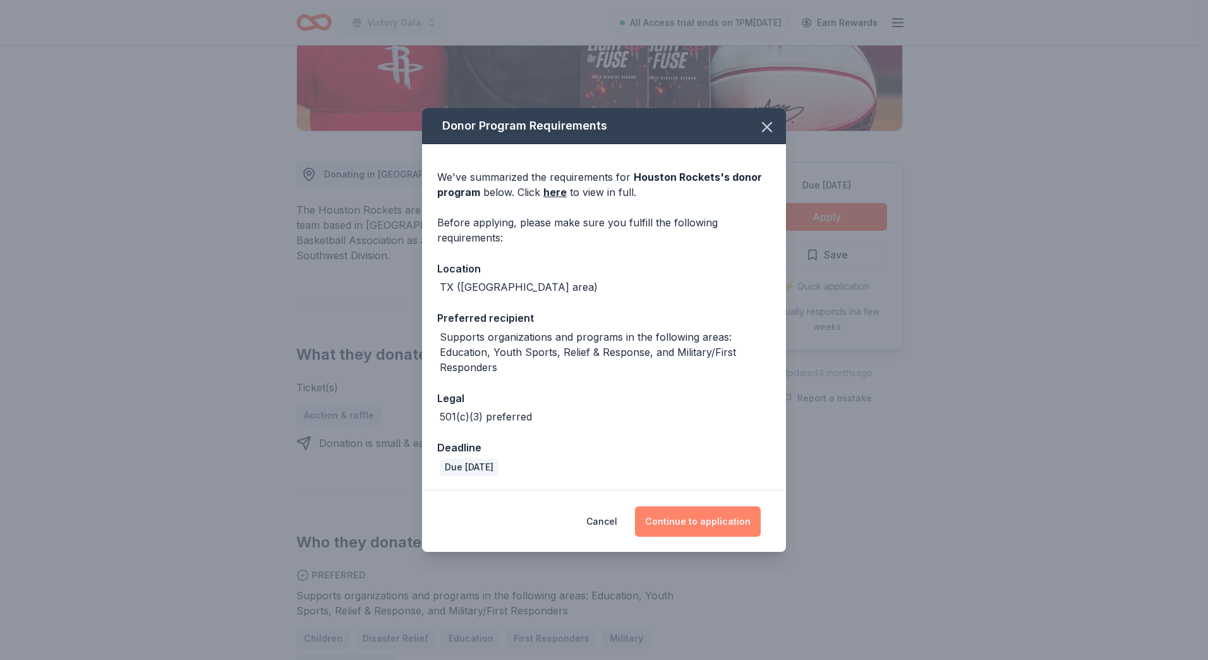
click at [693, 528] on button "Continue to application" at bounding box center [698, 521] width 126 height 30
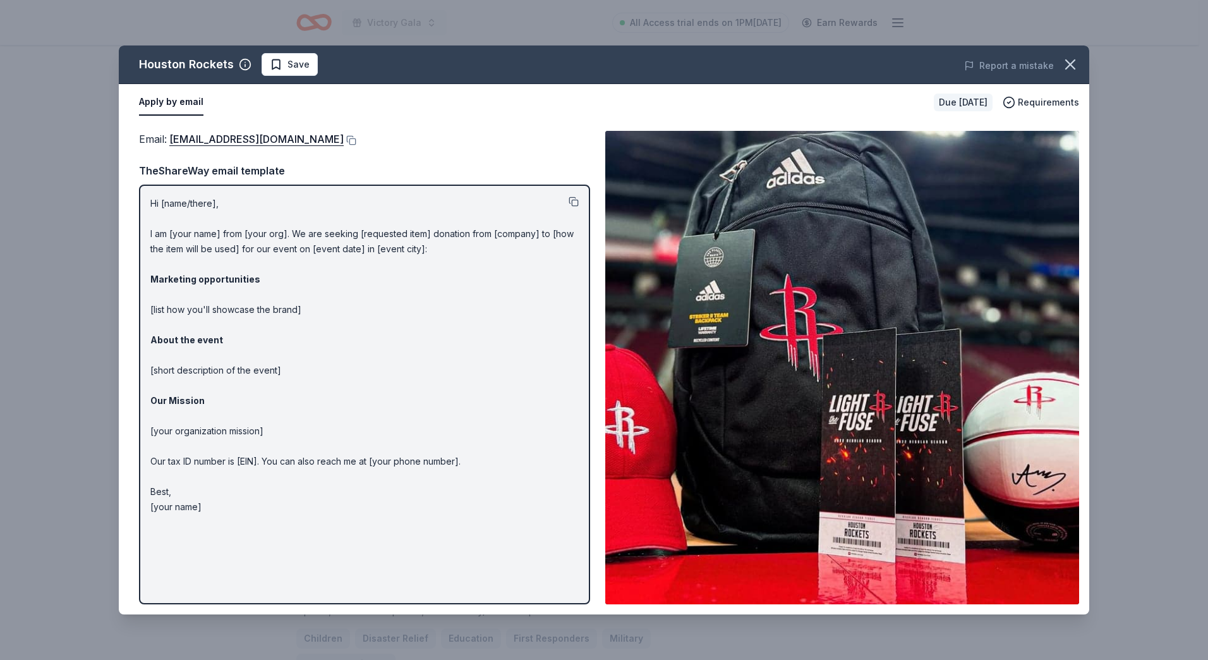
click at [575, 200] on button at bounding box center [574, 202] width 10 height 10
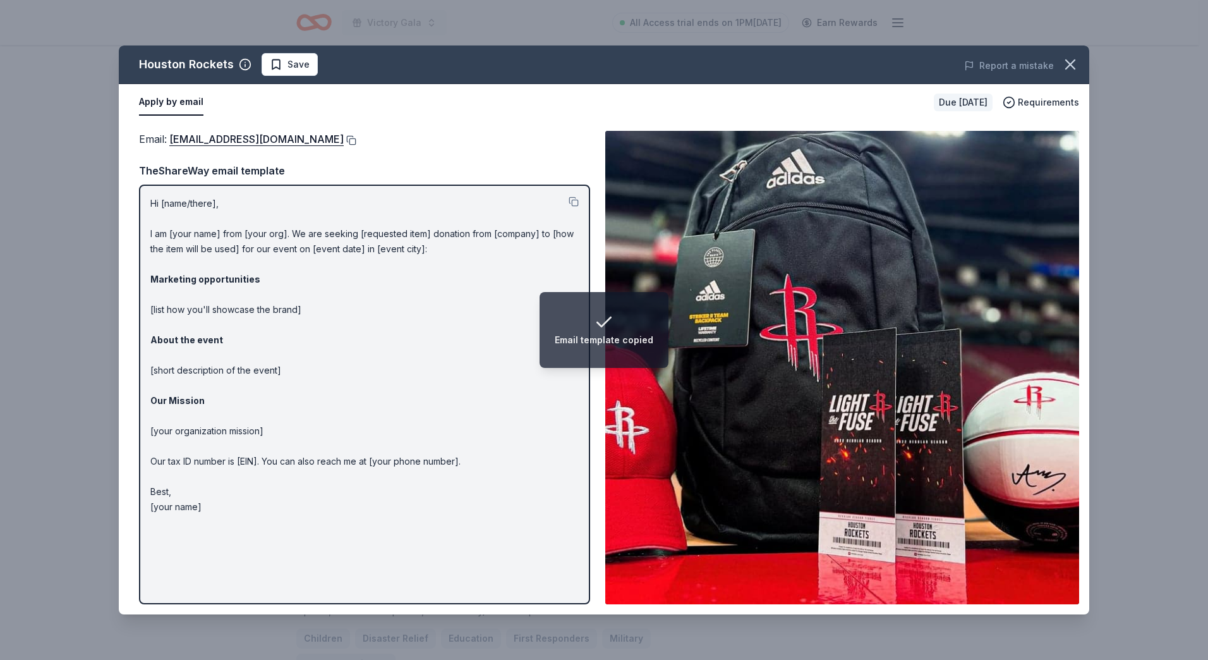
click at [344, 138] on button at bounding box center [350, 140] width 13 height 10
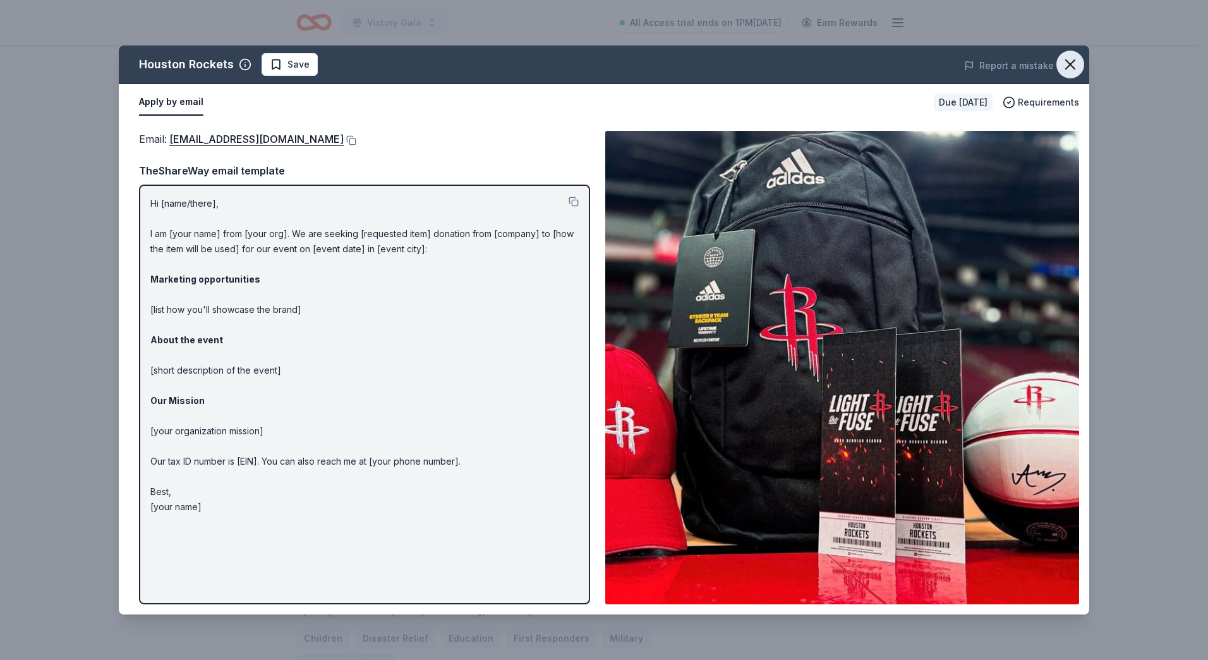
click at [1065, 61] on icon "button" at bounding box center [1071, 65] width 18 height 18
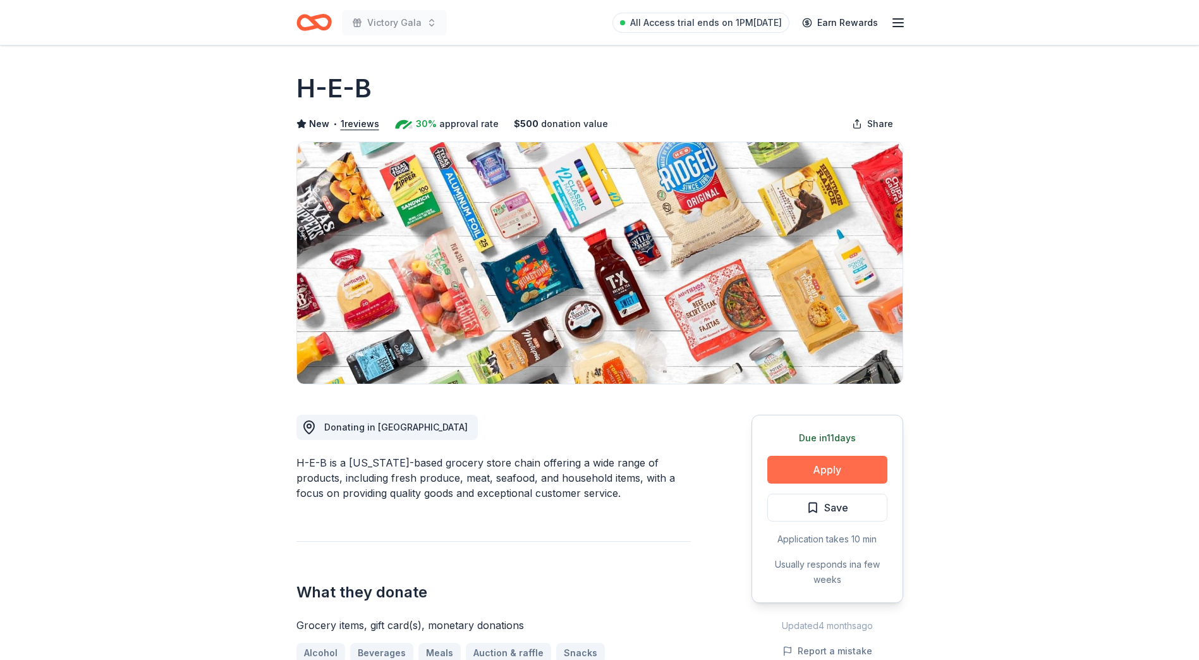
click at [831, 469] on button "Apply" at bounding box center [827, 470] width 120 height 28
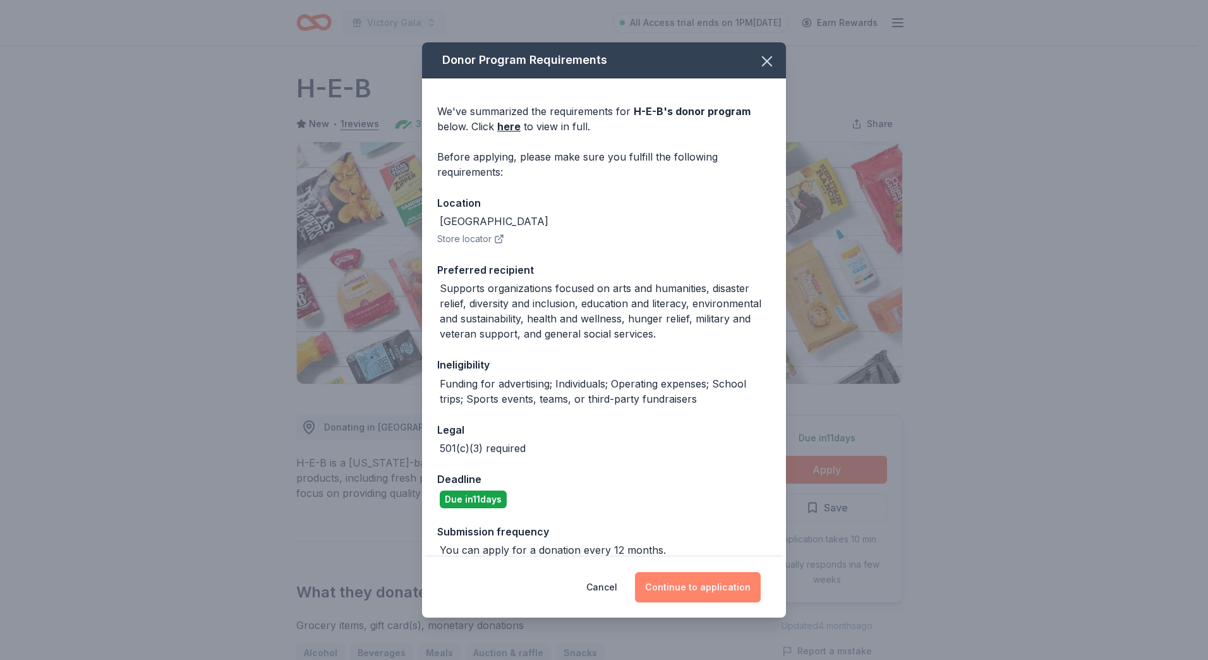
click at [708, 593] on button "Continue to application" at bounding box center [698, 587] width 126 height 30
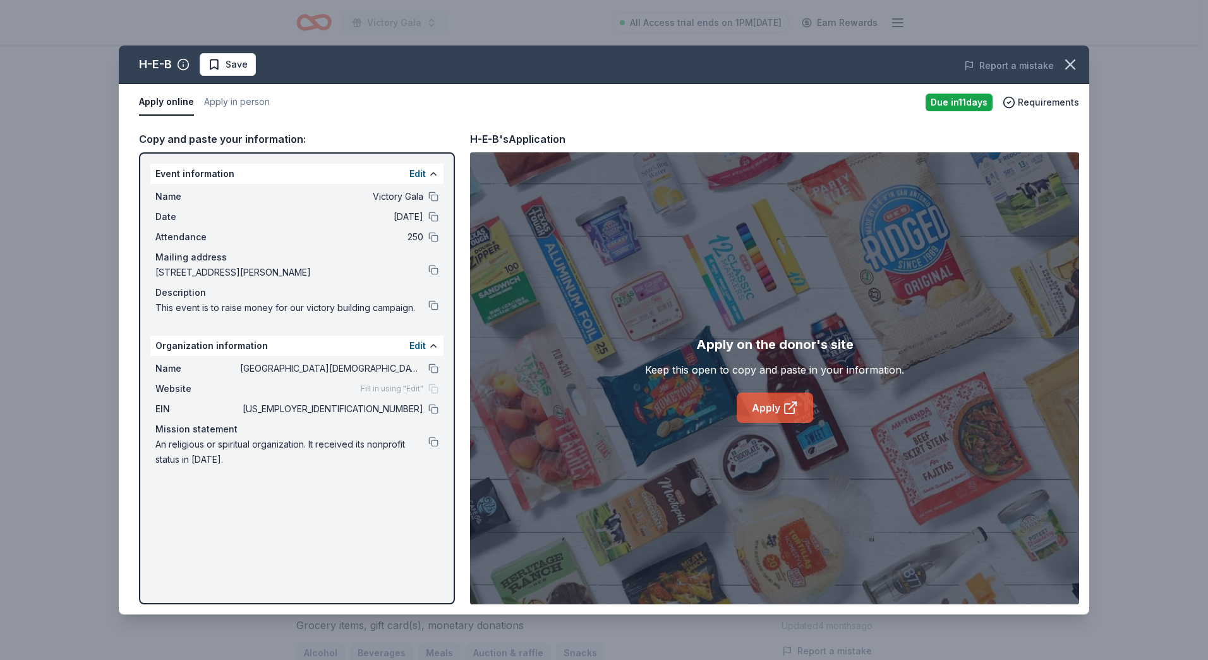
click at [775, 409] on link "Apply" at bounding box center [775, 407] width 76 height 30
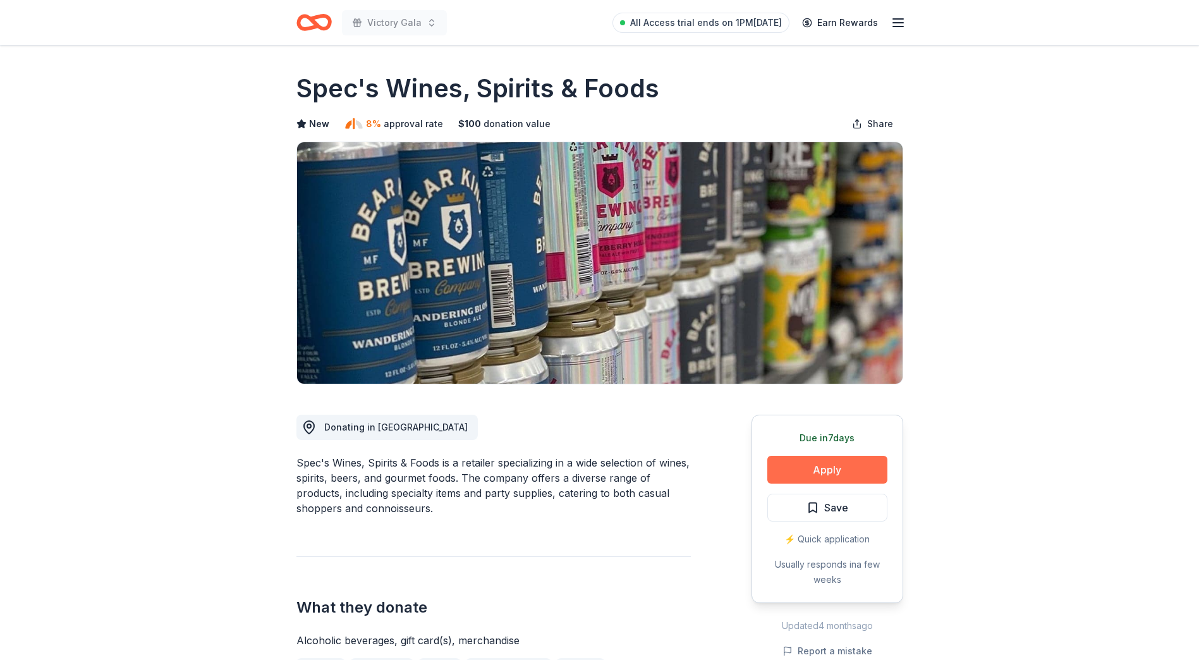
click at [828, 470] on button "Apply" at bounding box center [827, 470] width 120 height 28
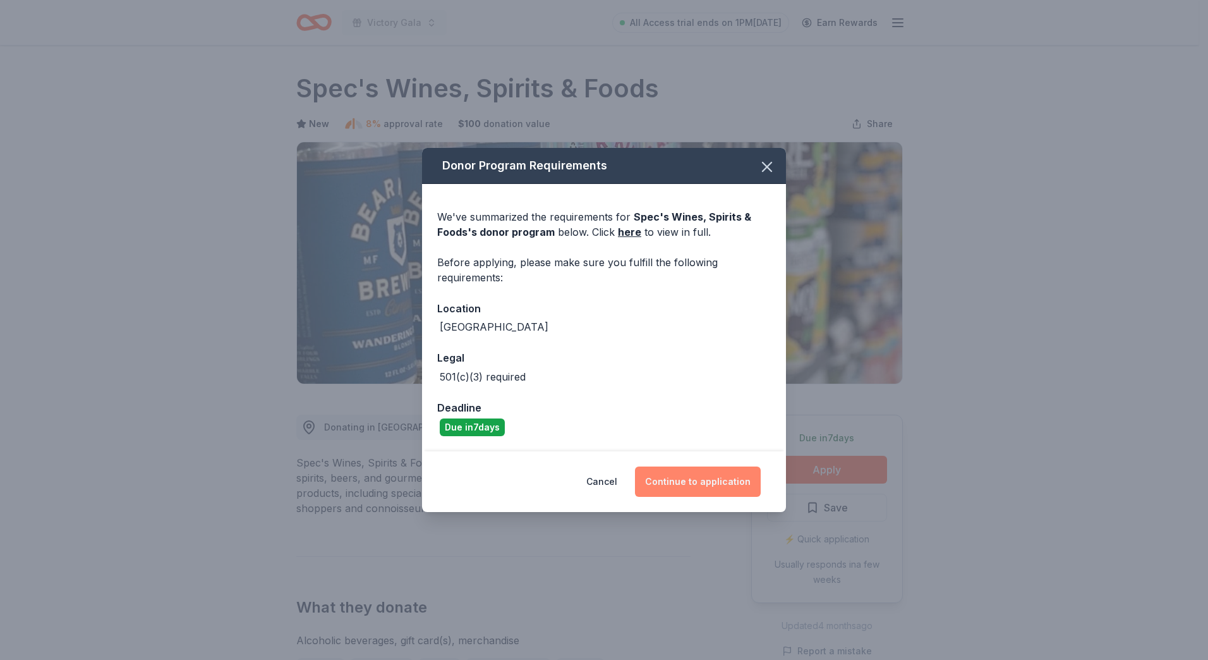
click at [715, 482] on button "Continue to application" at bounding box center [698, 481] width 126 height 30
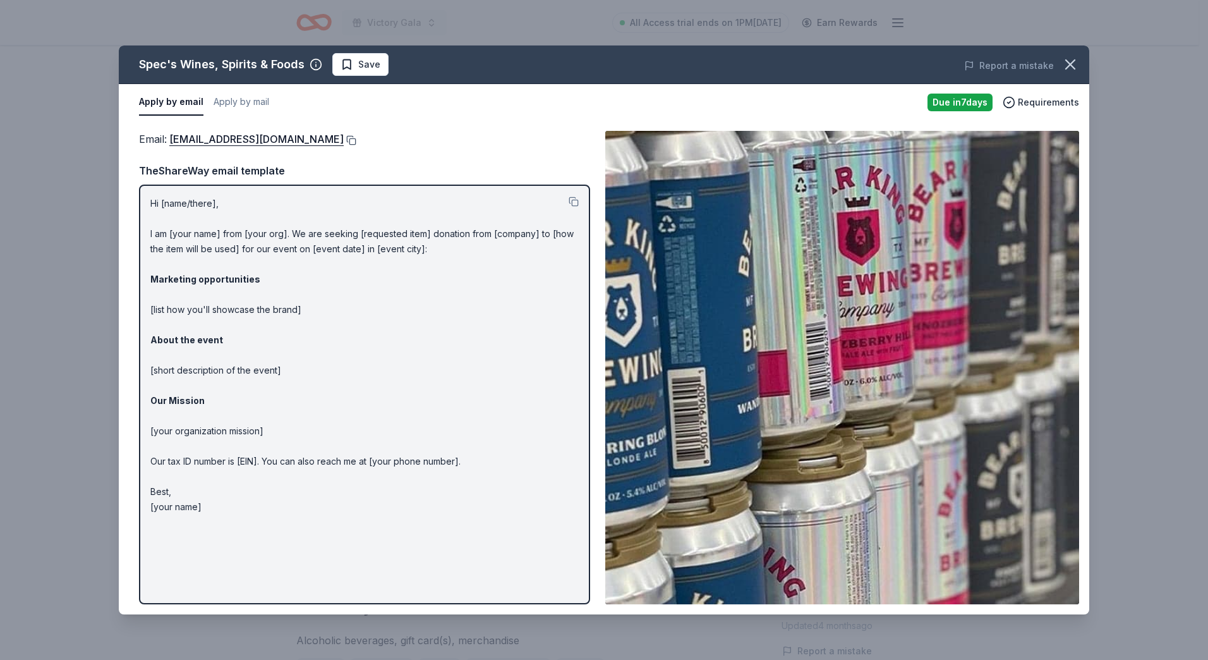
click at [349, 140] on button at bounding box center [350, 140] width 13 height 10
